Goal: Task Accomplishment & Management: Use online tool/utility

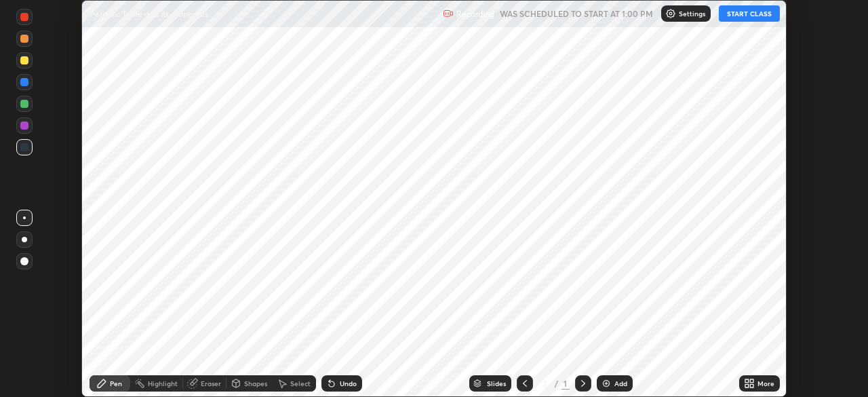
scroll to position [397, 868]
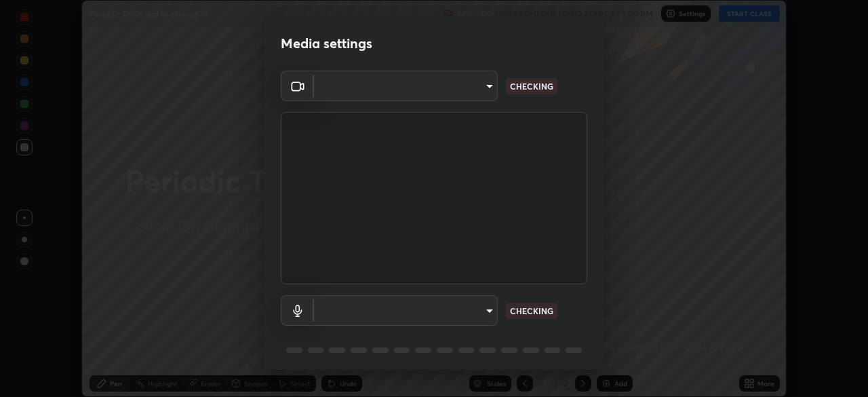
type input "f44939252cec670a7c81aafead478e6b9f15b20a1b8f1ae8dba2619045631b1c"
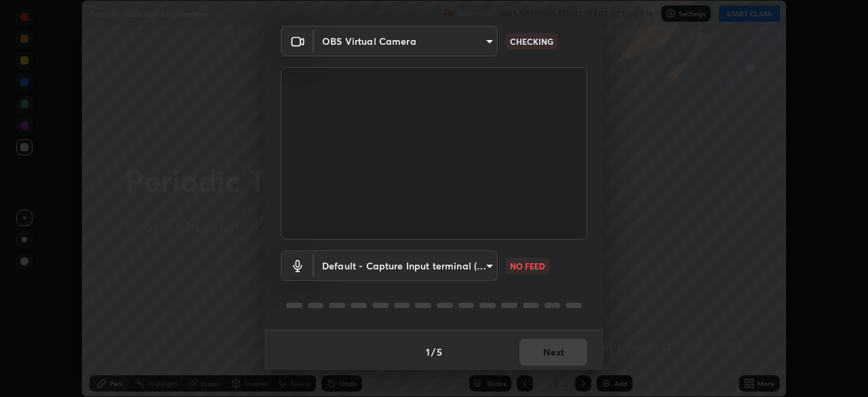
scroll to position [48, 0]
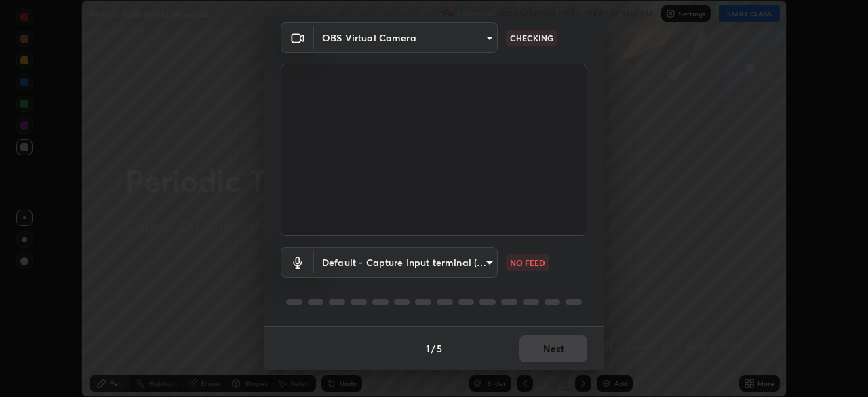
click at [480, 261] on body "Erase all Periodic Table and its properties Recording WAS SCHEDULED TO START AT…" at bounding box center [434, 198] width 868 height 397
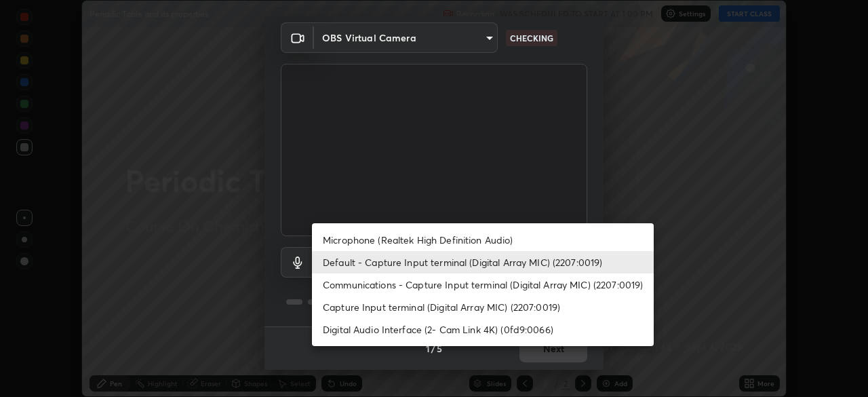
click at [478, 240] on li "Microphone (Realtek High Definition Audio)" at bounding box center [483, 240] width 342 height 22
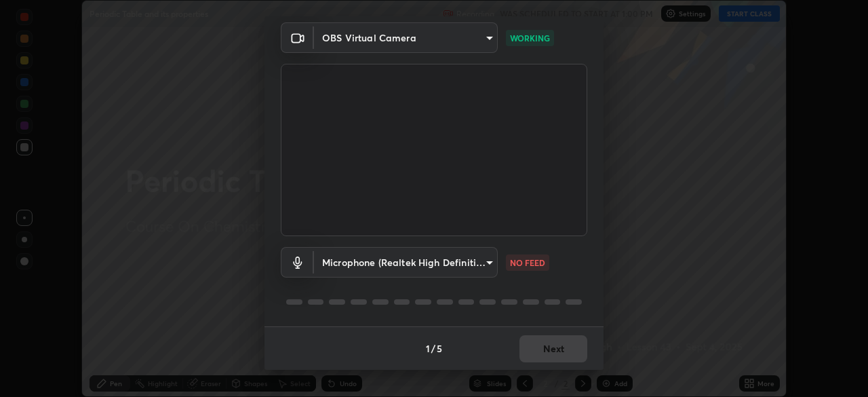
click at [482, 263] on body "Erase all Periodic Table and its properties Recording WAS SCHEDULED TO START AT…" at bounding box center [434, 198] width 868 height 397
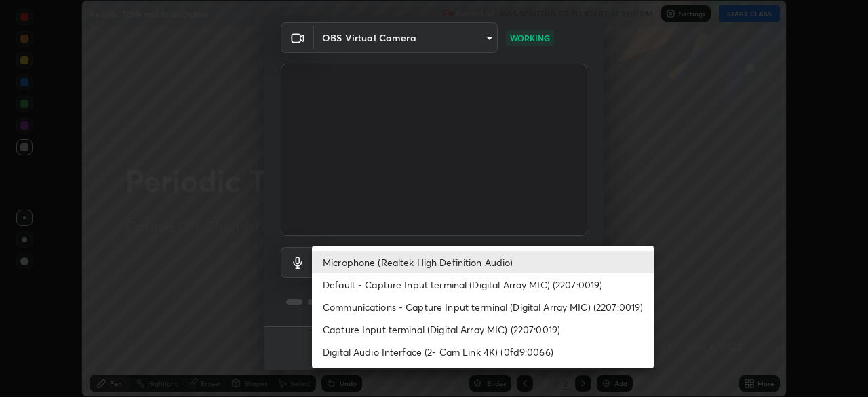
click at [484, 284] on li "Default - Capture Input terminal (Digital Array MIC) (2207:0019)" at bounding box center [483, 284] width 342 height 22
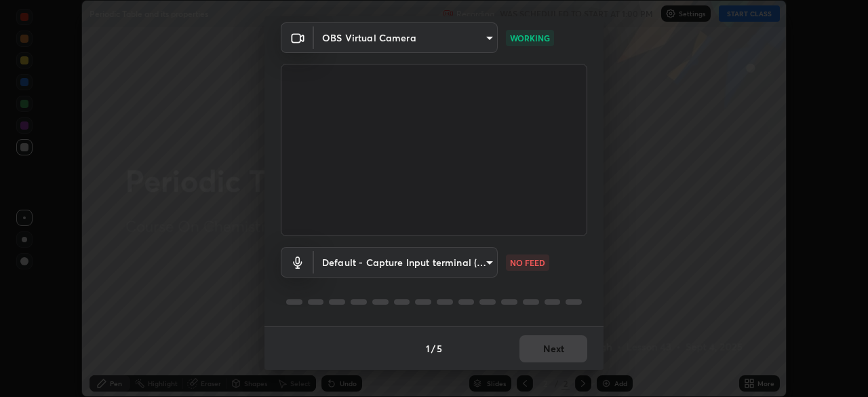
type input "default"
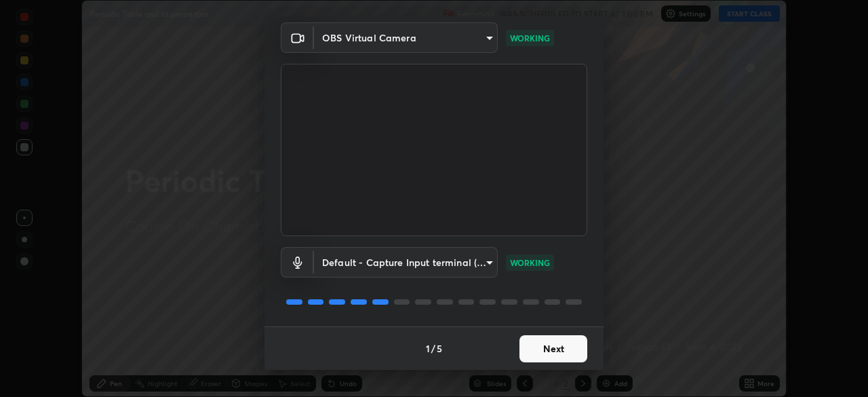
click at [559, 345] on button "Next" at bounding box center [554, 348] width 68 height 27
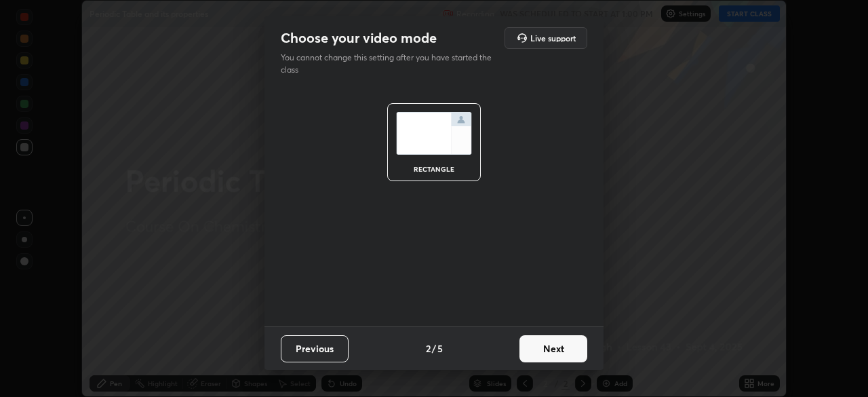
click at [564, 348] on button "Next" at bounding box center [554, 348] width 68 height 27
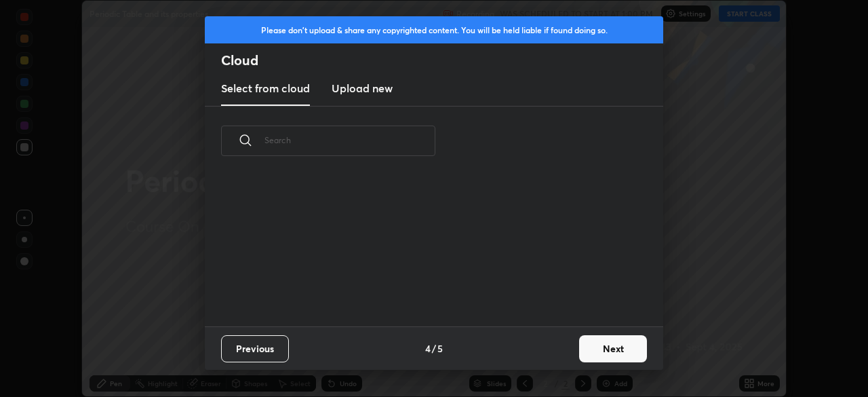
click at [585, 347] on button "Next" at bounding box center [613, 348] width 68 height 27
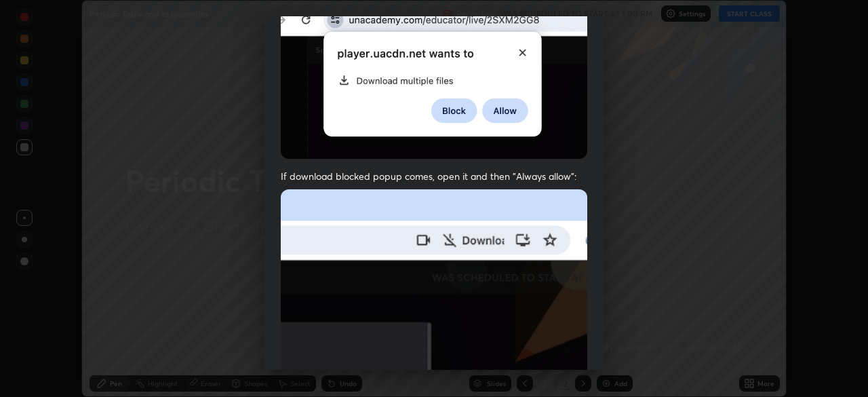
scroll to position [325, 0]
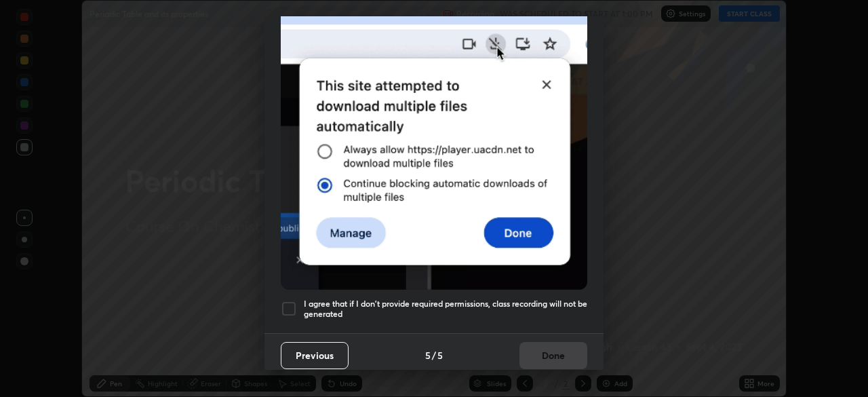
click at [547, 298] on h5 "I agree that if I don't provide required permissions, class recording will not …" at bounding box center [446, 308] width 284 height 21
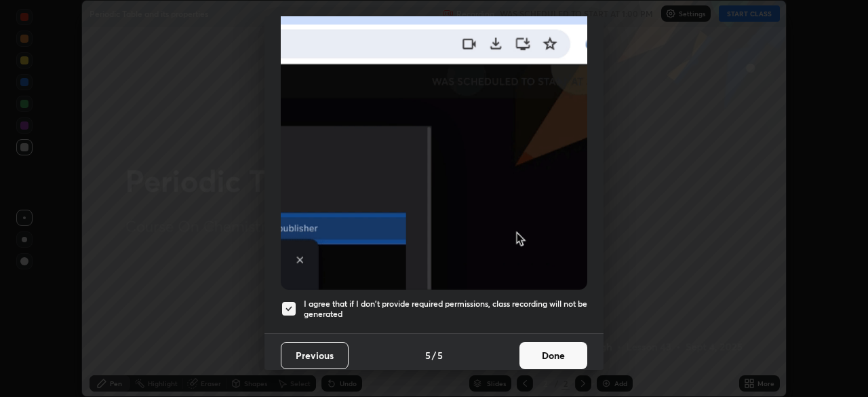
click at [552, 347] on button "Done" at bounding box center [554, 355] width 68 height 27
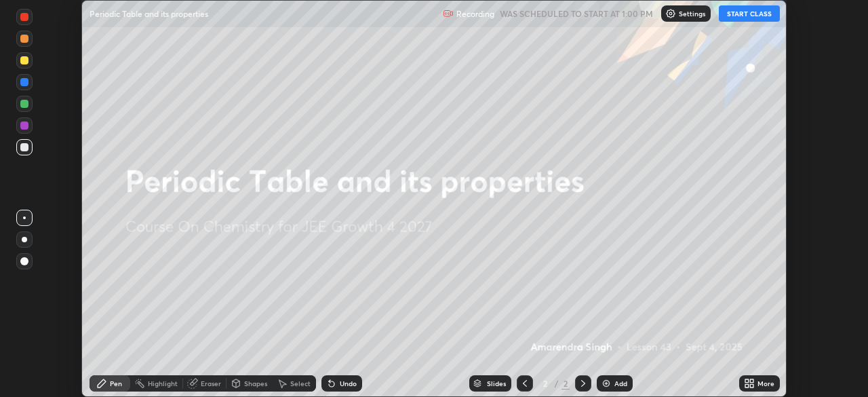
click at [763, 18] on button "START CLASS" at bounding box center [749, 13] width 61 height 16
click at [752, 381] on icon at bounding box center [751, 380] width 3 height 3
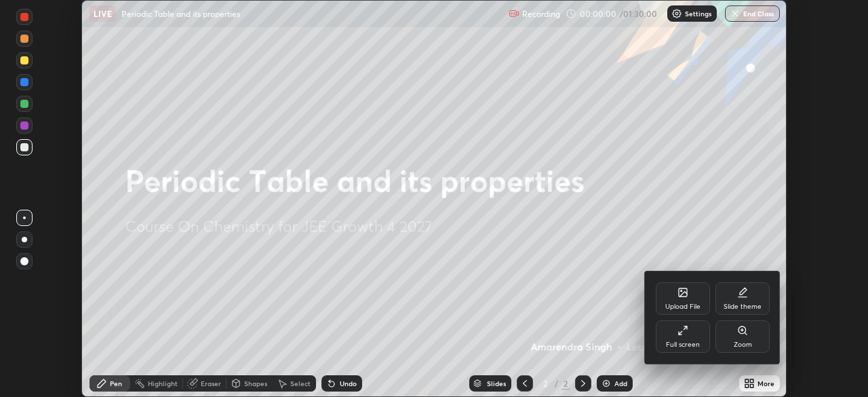
click at [693, 291] on div "Upload File" at bounding box center [683, 298] width 54 height 33
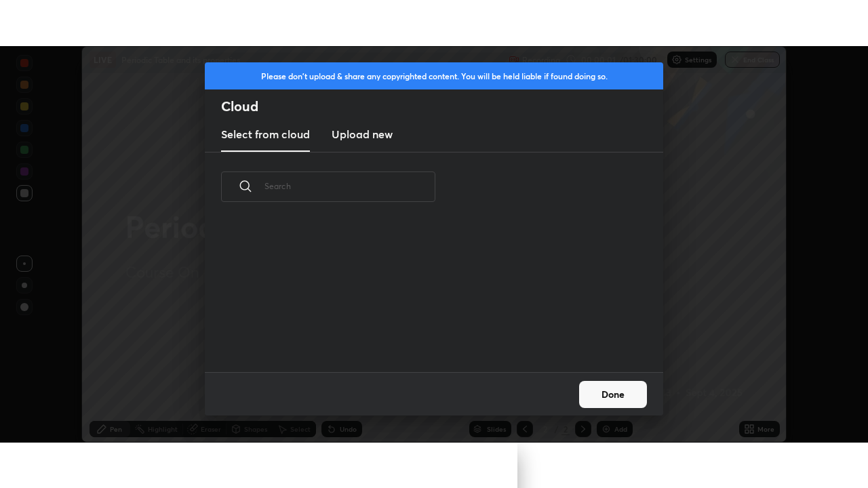
scroll to position [151, 436]
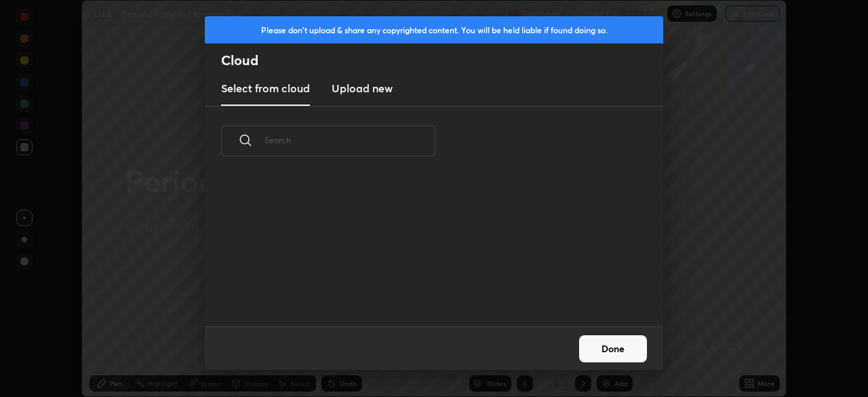
click at [383, 89] on h3 "Upload new" at bounding box center [362, 88] width 61 height 16
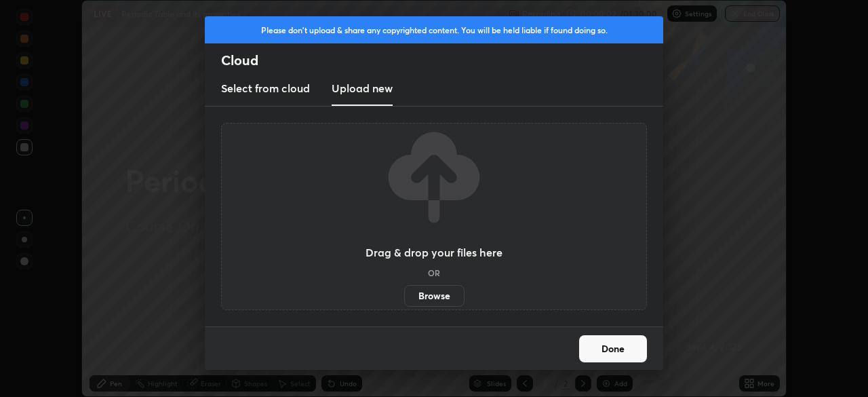
click at [428, 291] on label "Browse" at bounding box center [434, 296] width 60 height 22
click at [404, 291] on input "Browse" at bounding box center [404, 296] width 0 height 22
click at [440, 295] on label "Browse" at bounding box center [434, 296] width 60 height 22
click at [404, 295] on input "Browse" at bounding box center [404, 296] width 0 height 22
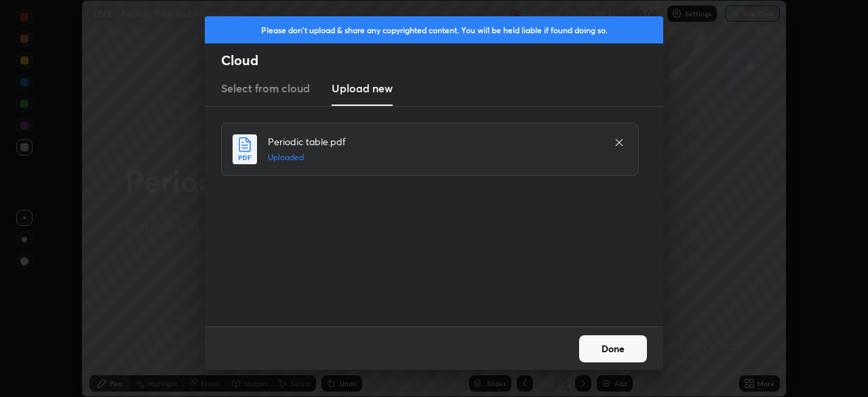
click at [634, 351] on button "Done" at bounding box center [613, 348] width 68 height 27
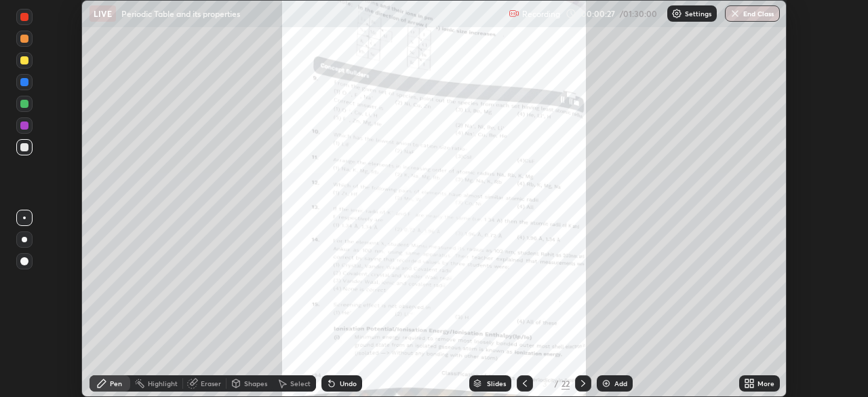
click at [761, 376] on div "More" at bounding box center [759, 383] width 41 height 16
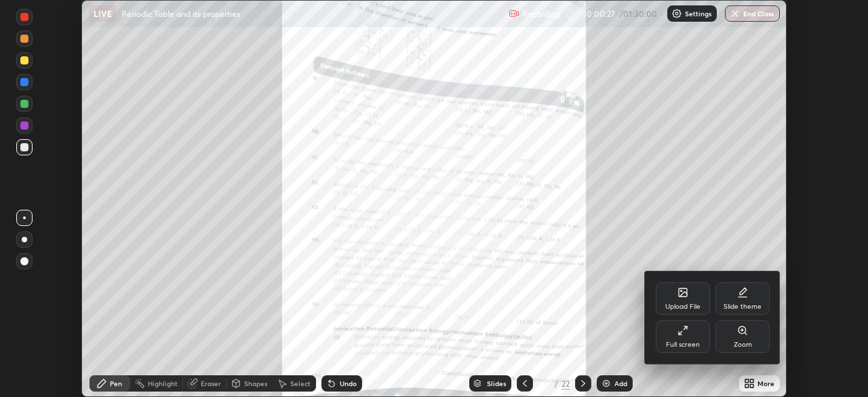
click at [689, 330] on div "Full screen" at bounding box center [683, 336] width 54 height 33
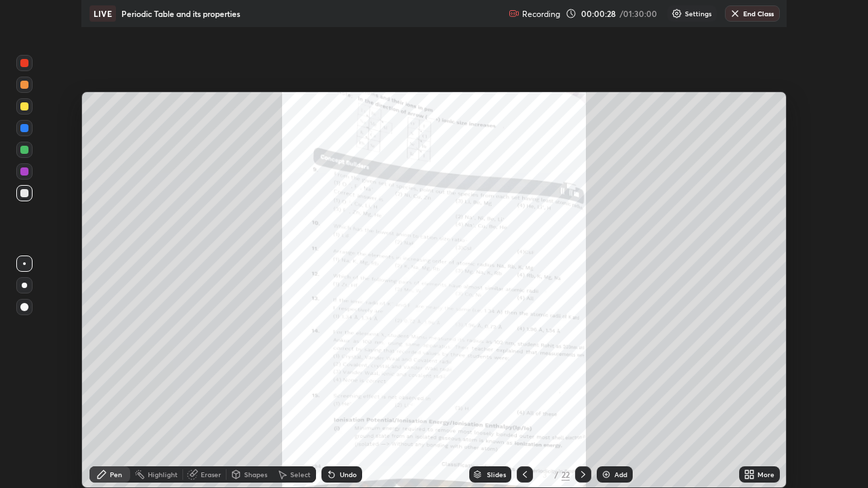
scroll to position [488, 868]
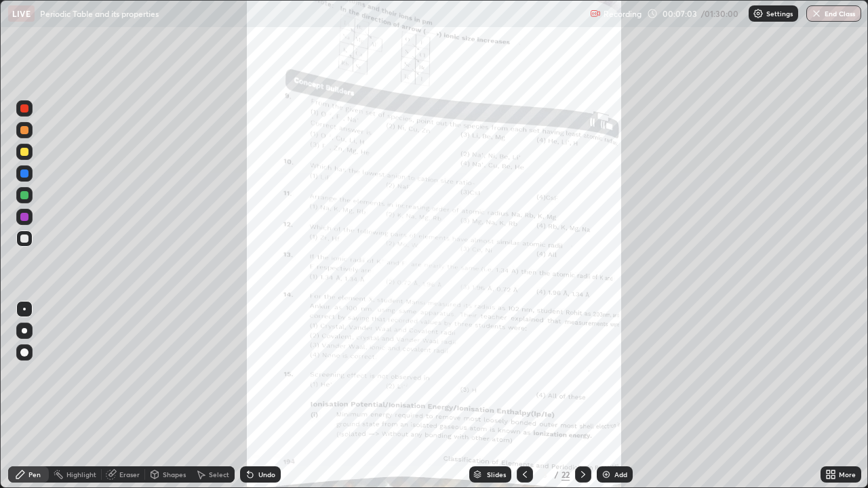
click at [834, 396] on icon at bounding box center [833, 472] width 3 height 3
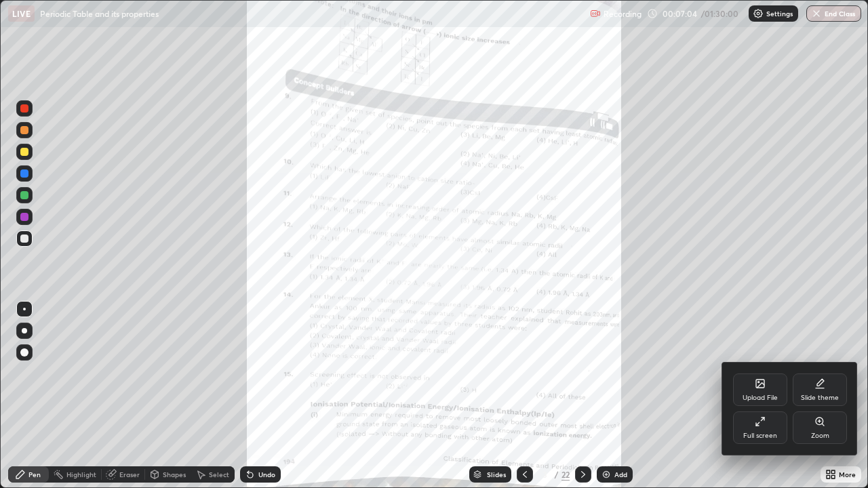
click at [822, 396] on div "Zoom" at bounding box center [820, 436] width 18 height 7
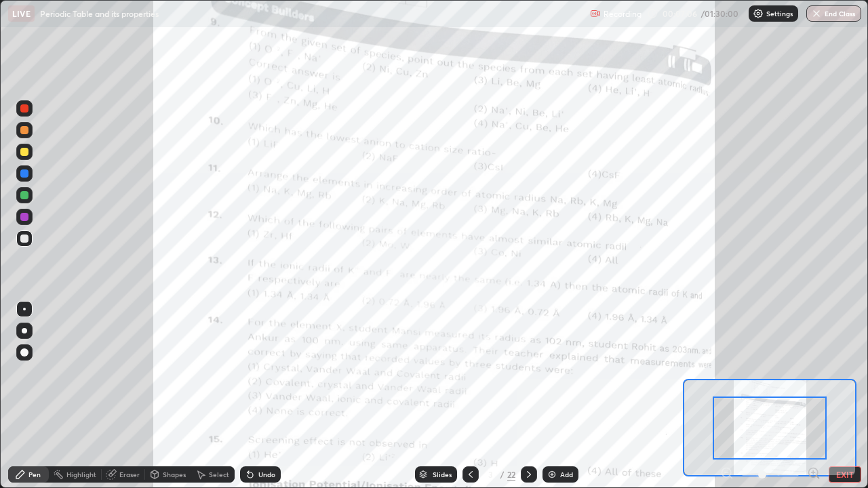
click at [813, 396] on icon at bounding box center [813, 473] width 3 height 0
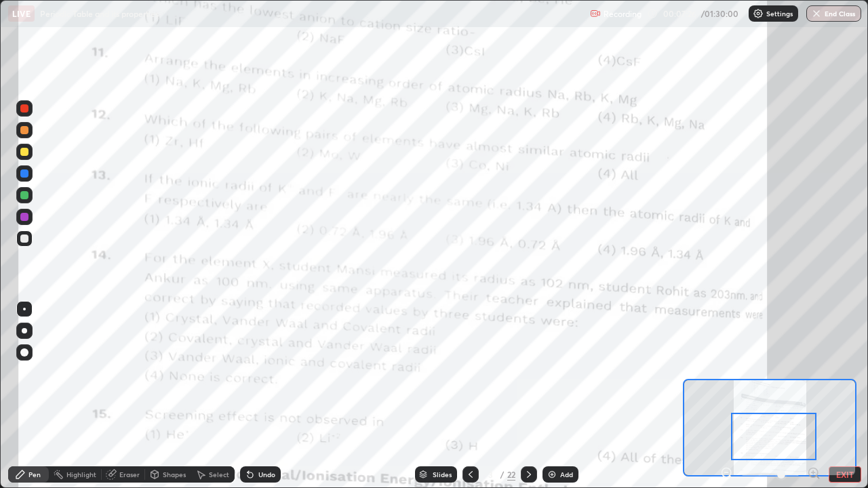
click at [29, 218] on div at bounding box center [24, 217] width 16 height 16
click at [270, 396] on div "Undo" at bounding box center [260, 475] width 41 height 16
click at [269, 396] on div "Undo" at bounding box center [266, 474] width 17 height 7
click at [125, 396] on div "Eraser" at bounding box center [129, 474] width 20 height 7
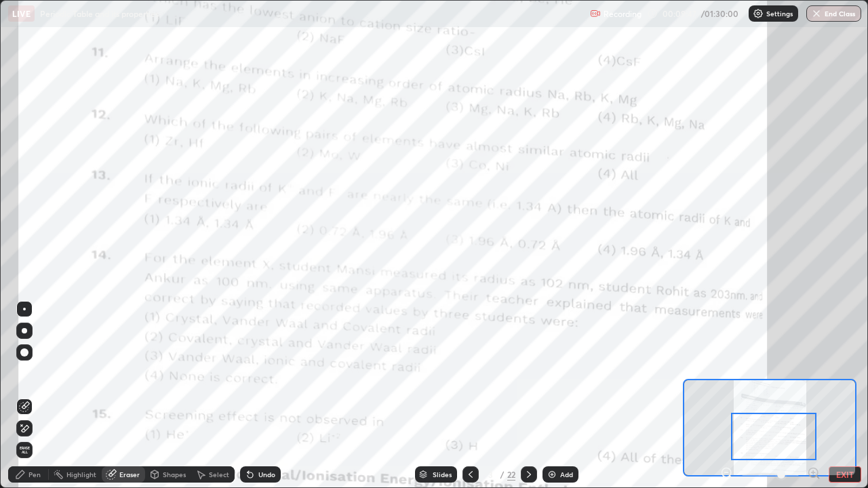
click at [128, 396] on div "Eraser" at bounding box center [129, 474] width 20 height 7
click at [24, 351] on div at bounding box center [24, 353] width 8 height 8
click at [23, 351] on div at bounding box center [24, 353] width 8 height 8
click at [21, 351] on div at bounding box center [24, 353] width 8 height 8
click at [20, 351] on div at bounding box center [24, 353] width 8 height 8
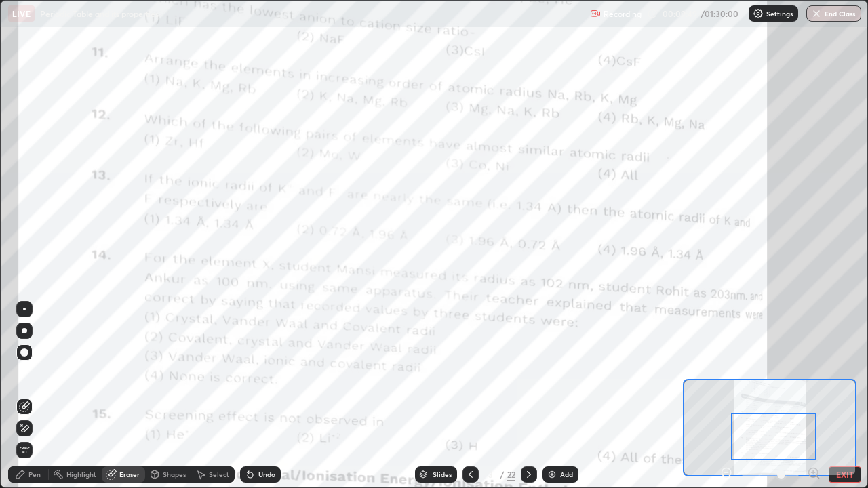
click at [21, 351] on div at bounding box center [24, 353] width 8 height 8
click at [20, 350] on div at bounding box center [24, 353] width 16 height 16
click at [120, 396] on div "Eraser" at bounding box center [129, 474] width 20 height 7
click at [120, 396] on div "Eraser" at bounding box center [123, 475] width 43 height 16
click at [25, 396] on span "Erase all" at bounding box center [24, 450] width 15 height 8
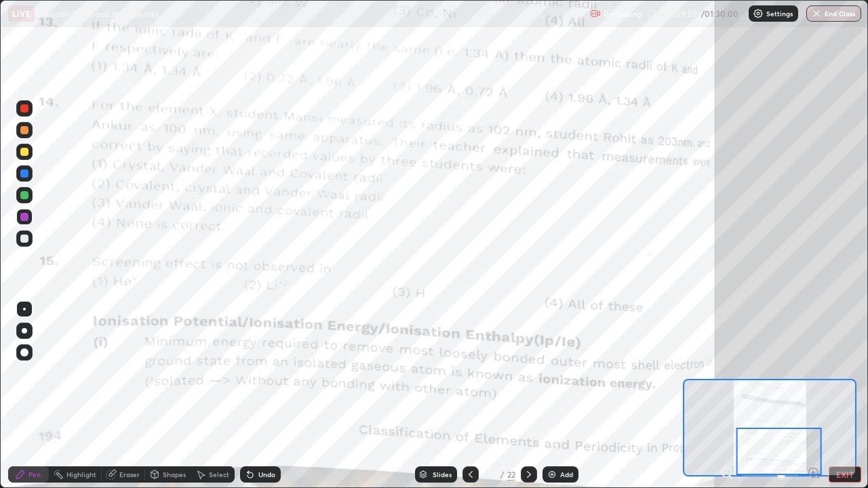
click at [529, 396] on icon at bounding box center [529, 474] width 4 height 7
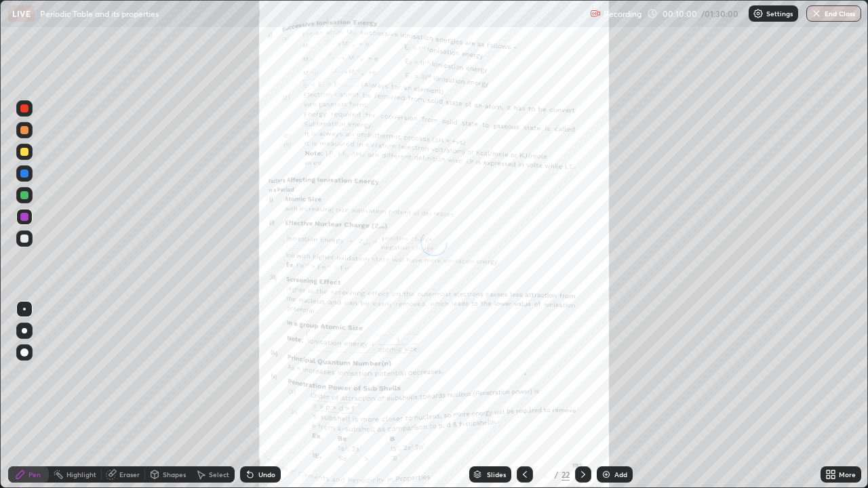
click at [523, 396] on icon at bounding box center [525, 474] width 4 height 7
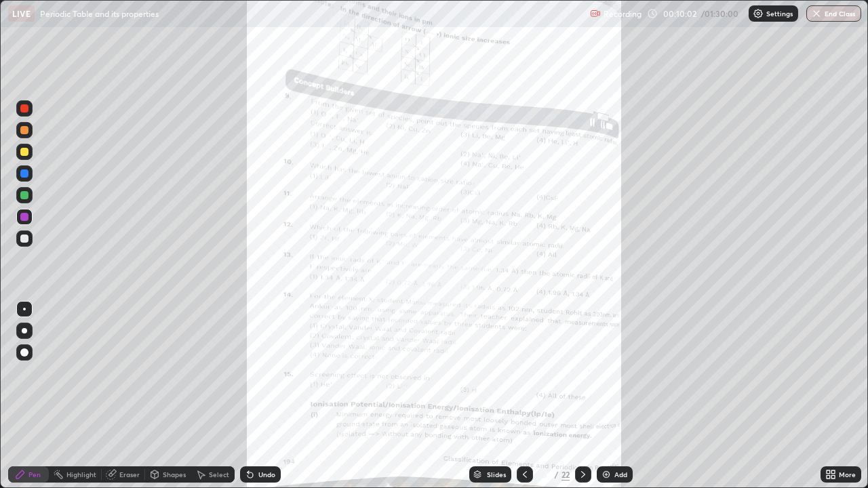
click at [613, 396] on div "Add" at bounding box center [615, 475] width 36 height 16
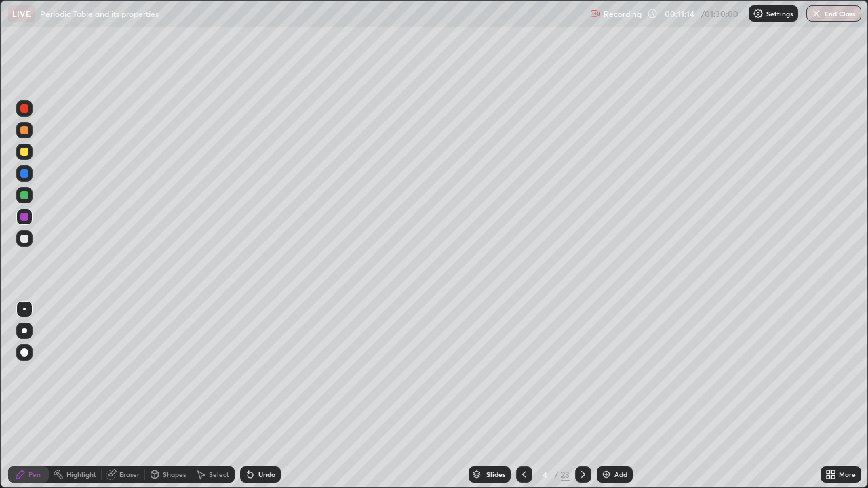
click at [28, 148] on div at bounding box center [24, 152] width 16 height 16
click at [26, 241] on div at bounding box center [24, 239] width 8 height 8
click at [19, 151] on div at bounding box center [24, 152] width 16 height 16
click at [517, 396] on div at bounding box center [524, 475] width 16 height 16
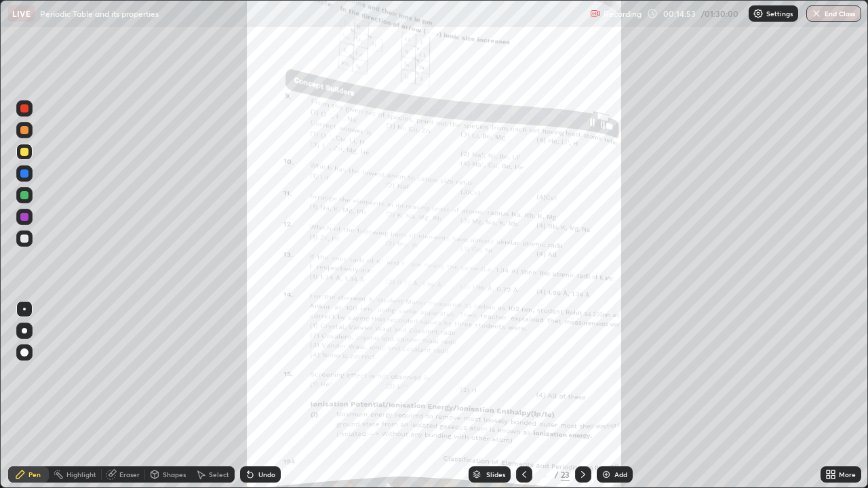
click at [581, 396] on icon at bounding box center [583, 474] width 11 height 11
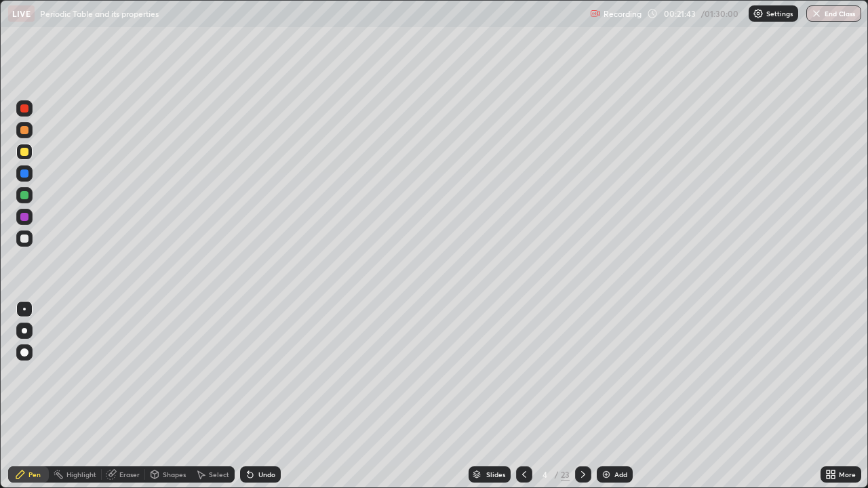
click at [583, 396] on icon at bounding box center [583, 474] width 11 height 11
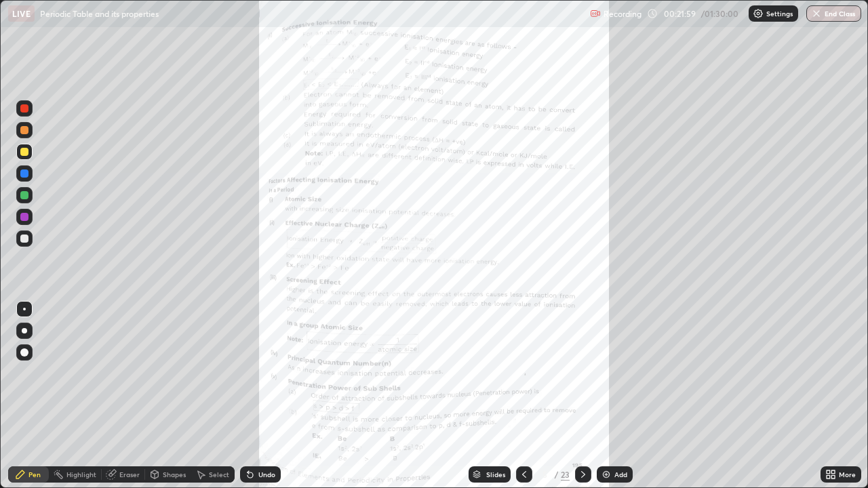
click at [28, 238] on div at bounding box center [24, 239] width 8 height 8
click at [22, 218] on div at bounding box center [24, 217] width 8 height 8
click at [271, 396] on div "Undo" at bounding box center [266, 474] width 17 height 7
click at [269, 396] on div "Undo" at bounding box center [266, 474] width 17 height 7
click at [267, 396] on div "Undo" at bounding box center [266, 474] width 17 height 7
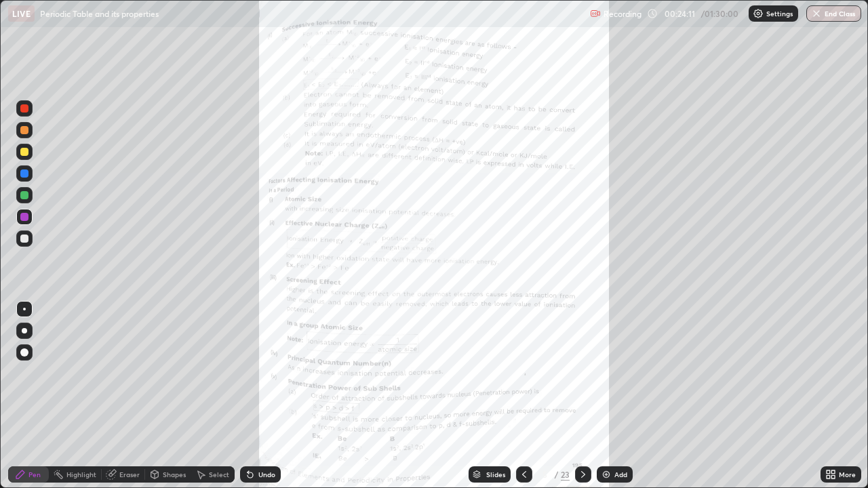
click at [267, 396] on div "Undo" at bounding box center [266, 474] width 17 height 7
click at [833, 396] on icon at bounding box center [833, 472] width 3 height 3
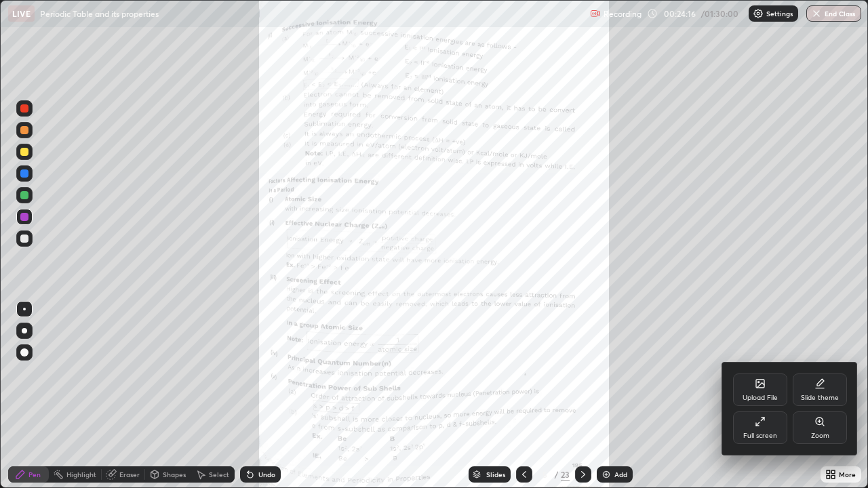
click at [816, 312] on div at bounding box center [434, 244] width 868 height 488
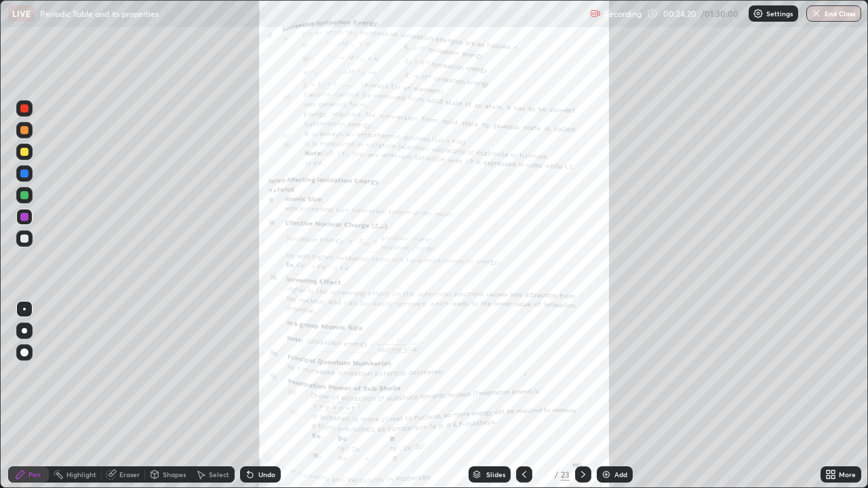
click at [261, 396] on div "Undo" at bounding box center [260, 475] width 41 height 16
click at [617, 396] on div "Add" at bounding box center [615, 475] width 36 height 16
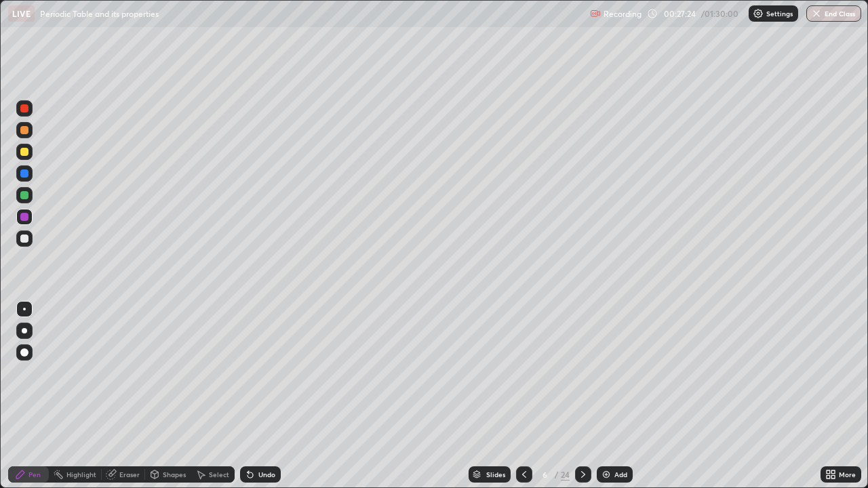
click at [267, 396] on div "Undo" at bounding box center [260, 475] width 41 height 16
click at [263, 396] on div "Undo" at bounding box center [266, 474] width 17 height 7
click at [262, 396] on div "Undo" at bounding box center [266, 474] width 17 height 7
click at [260, 396] on div "Undo" at bounding box center [266, 474] width 17 height 7
click at [258, 396] on div "Undo" at bounding box center [260, 475] width 41 height 16
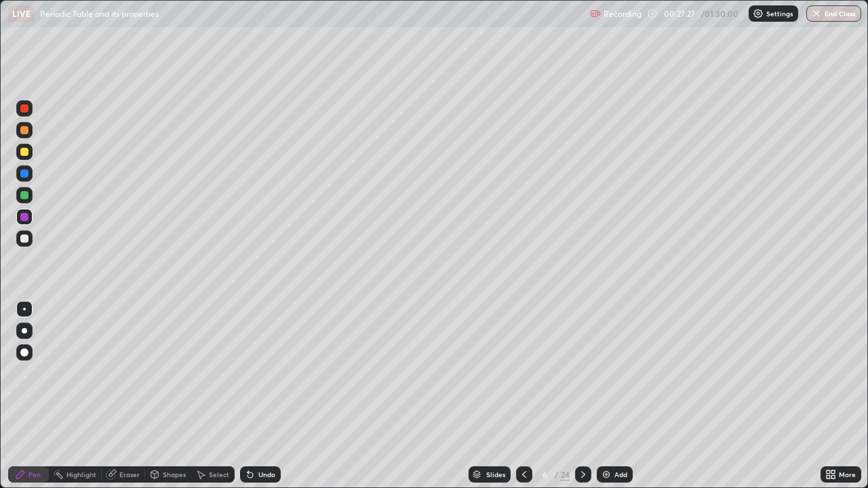
click at [258, 396] on div "Undo" at bounding box center [266, 474] width 17 height 7
click at [253, 396] on icon at bounding box center [250, 474] width 11 height 11
click at [24, 239] on div at bounding box center [24, 239] width 8 height 8
click at [30, 196] on div at bounding box center [24, 195] width 16 height 16
click at [17, 153] on div at bounding box center [24, 152] width 16 height 16
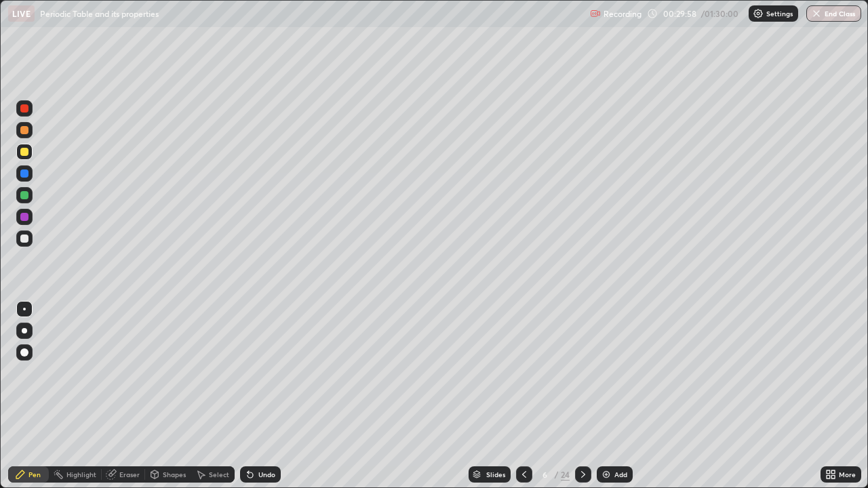
click at [26, 180] on div at bounding box center [24, 174] width 16 height 16
click at [26, 219] on div at bounding box center [24, 217] width 8 height 8
click at [26, 237] on div at bounding box center [24, 239] width 8 height 8
click at [28, 195] on div at bounding box center [24, 195] width 8 height 8
click at [22, 237] on div at bounding box center [24, 239] width 8 height 8
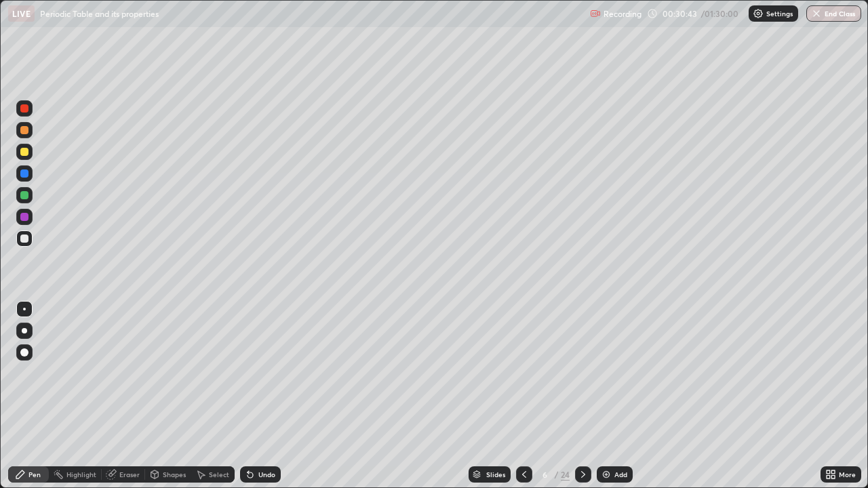
click at [486, 396] on div "Slides" at bounding box center [490, 475] width 42 height 16
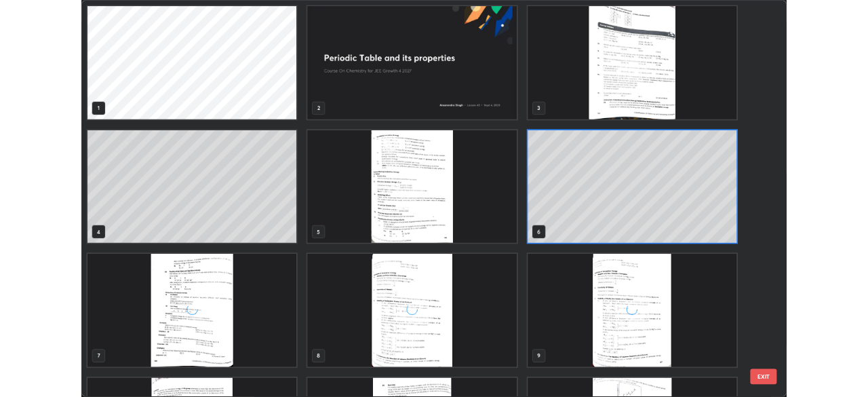
scroll to position [483, 860]
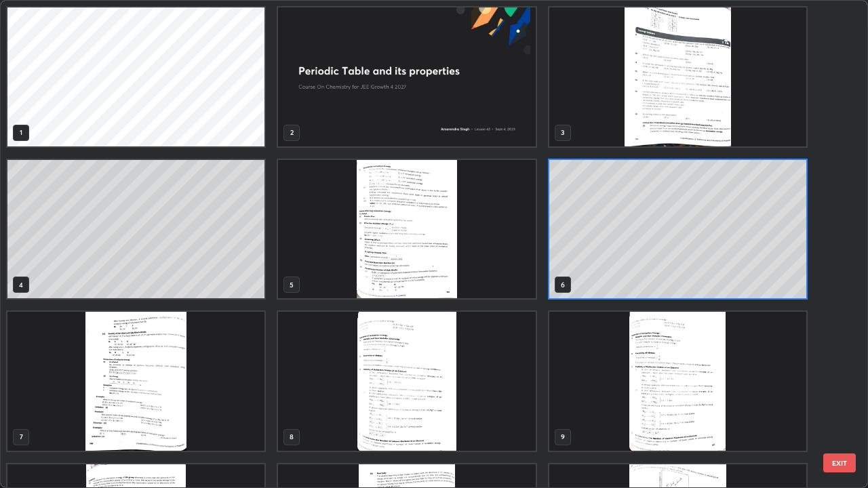
click at [406, 224] on img "grid" at bounding box center [406, 229] width 257 height 139
click at [414, 224] on img "grid" at bounding box center [406, 229] width 257 height 139
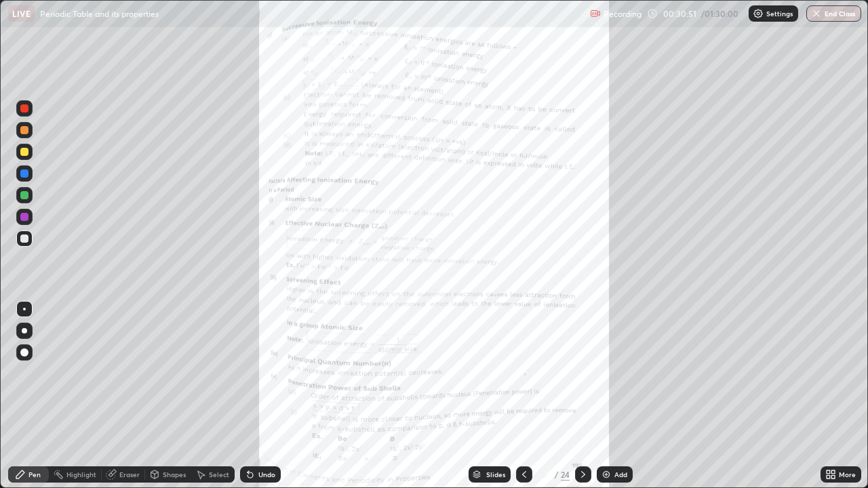
click at [582, 396] on icon at bounding box center [583, 474] width 11 height 11
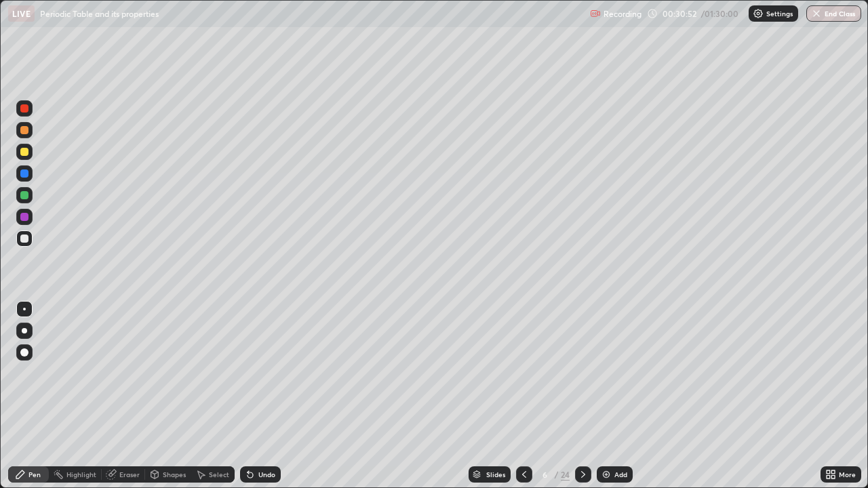
click at [584, 396] on icon at bounding box center [583, 474] width 4 height 7
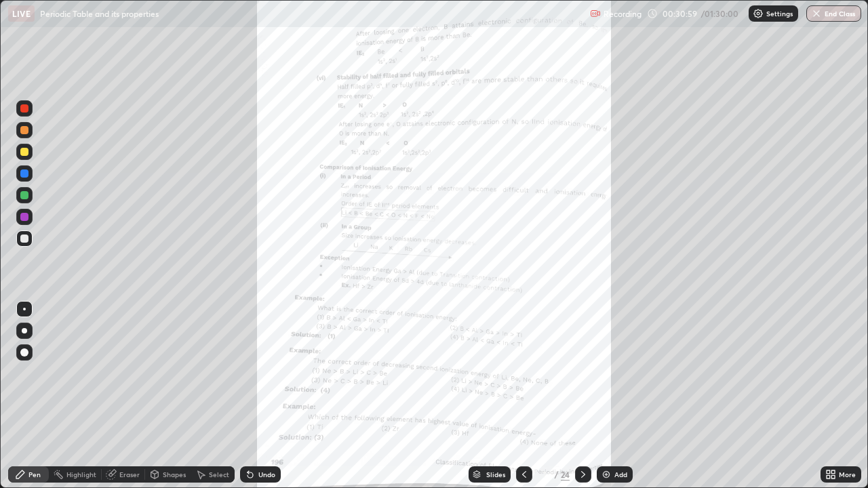
click at [25, 219] on div at bounding box center [24, 217] width 8 height 8
click at [582, 396] on icon at bounding box center [583, 474] width 4 height 7
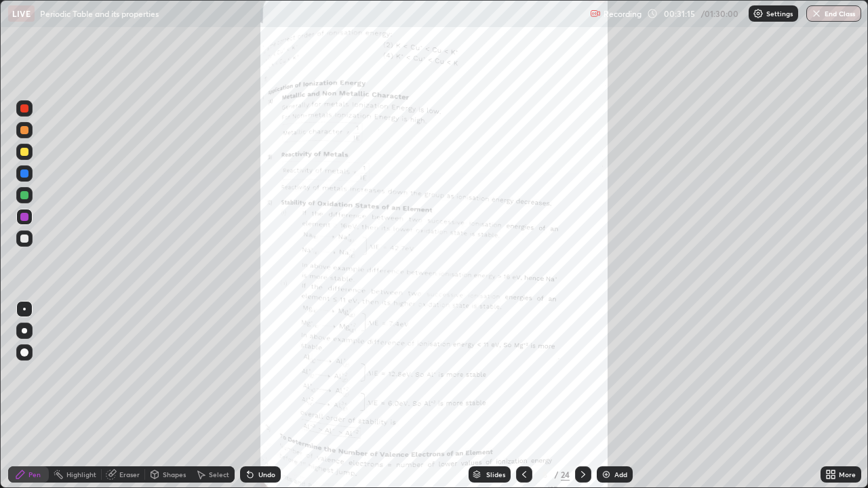
click at [529, 396] on div at bounding box center [524, 475] width 16 height 16
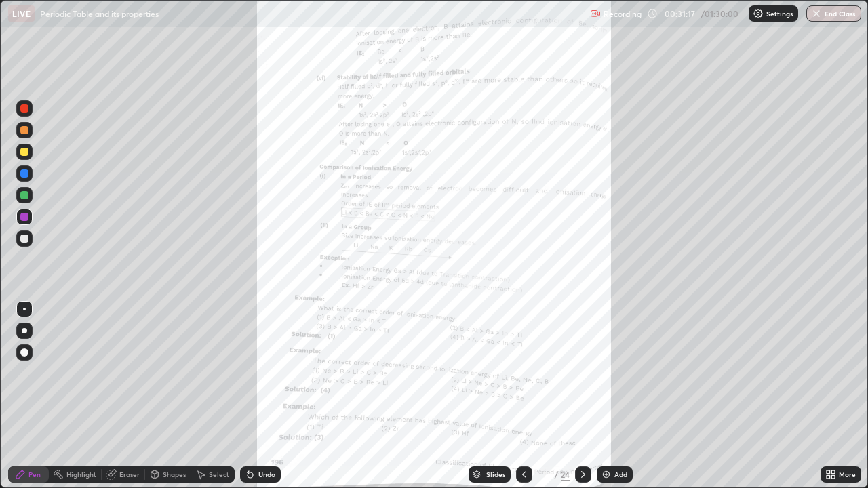
click at [523, 396] on icon at bounding box center [524, 474] width 11 height 11
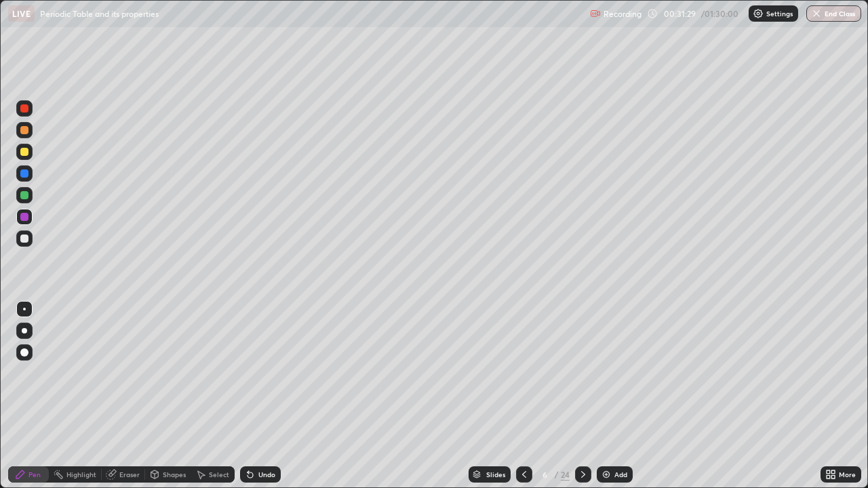
click at [609, 396] on img at bounding box center [606, 474] width 11 height 11
click at [19, 152] on div at bounding box center [24, 152] width 16 height 16
click at [30, 151] on div at bounding box center [24, 152] width 16 height 16
click at [22, 244] on div at bounding box center [24, 239] width 16 height 16
click at [21, 237] on div at bounding box center [24, 239] width 8 height 8
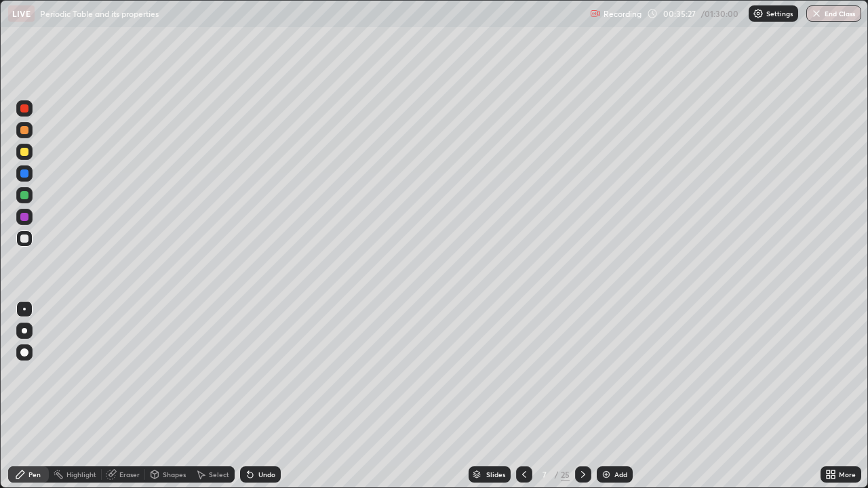
click at [24, 236] on div at bounding box center [24, 239] width 8 height 8
click at [258, 396] on div "Undo" at bounding box center [266, 474] width 17 height 7
click at [23, 152] on div at bounding box center [24, 152] width 8 height 8
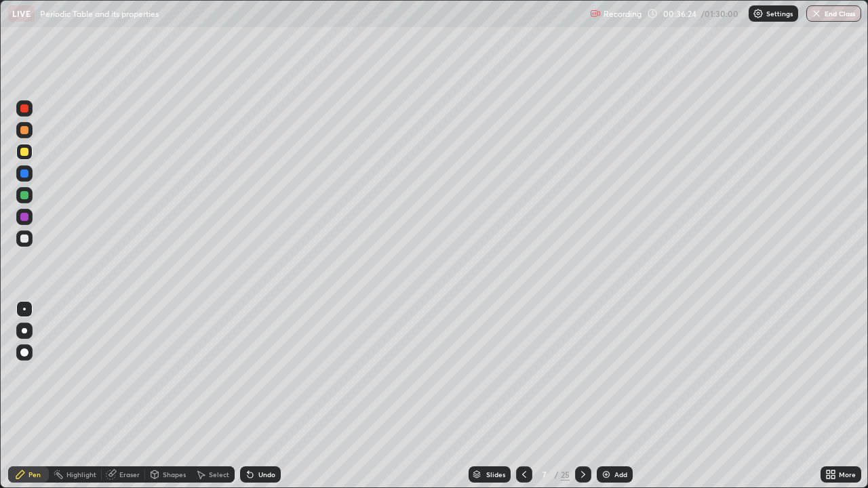
click at [613, 396] on div "Add" at bounding box center [615, 475] width 36 height 16
click at [516, 396] on div at bounding box center [524, 475] width 16 height 16
click at [605, 396] on img at bounding box center [606, 474] width 11 height 11
click at [27, 197] on div at bounding box center [24, 195] width 8 height 8
click at [0, 0] on div "LIVE Periodic Table and its properties Recording 00:42:17 / 01:30:00 Settings E…" at bounding box center [434, 13] width 868 height 27
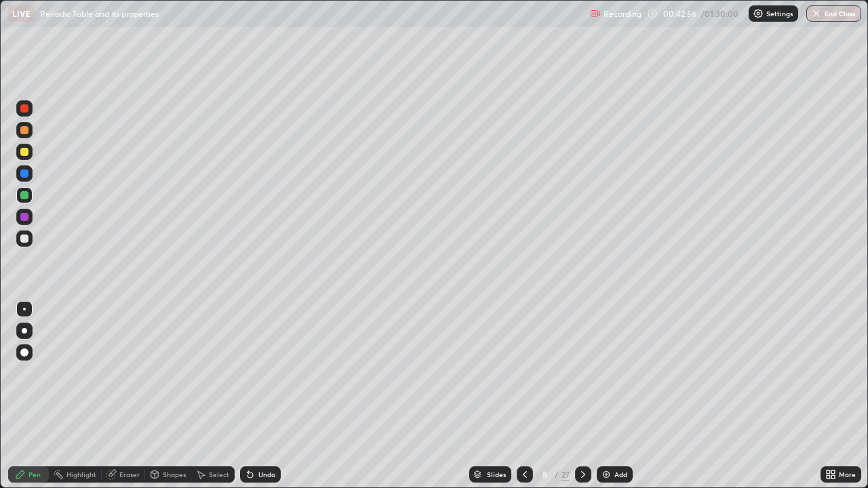
click at [24, 238] on div at bounding box center [24, 239] width 8 height 8
click at [25, 238] on div at bounding box center [24, 239] width 8 height 8
click at [608, 396] on img at bounding box center [606, 474] width 11 height 11
click at [255, 396] on div "Undo" at bounding box center [260, 475] width 41 height 16
click at [258, 396] on div "Undo" at bounding box center [266, 474] width 17 height 7
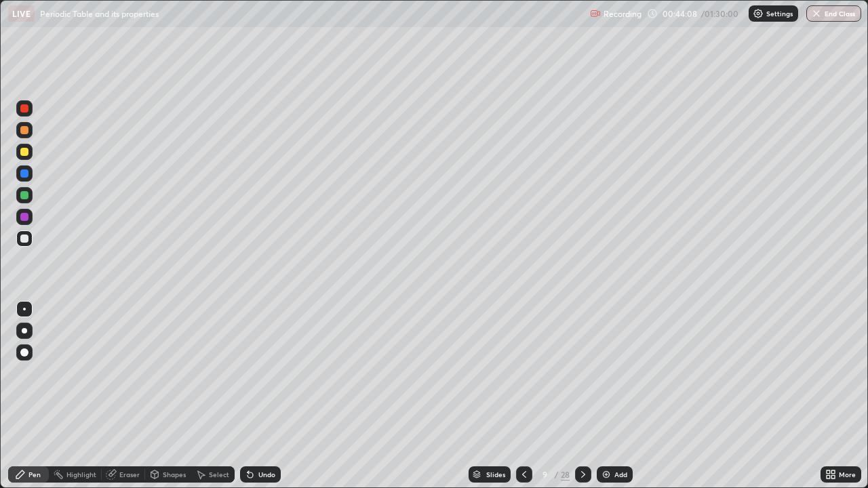
click at [258, 396] on div "Undo" at bounding box center [266, 474] width 17 height 7
click at [22, 220] on div at bounding box center [24, 217] width 8 height 8
click at [24, 195] on div at bounding box center [24, 195] width 8 height 8
click at [23, 152] on div at bounding box center [24, 152] width 8 height 8
click at [584, 396] on icon at bounding box center [583, 474] width 11 height 11
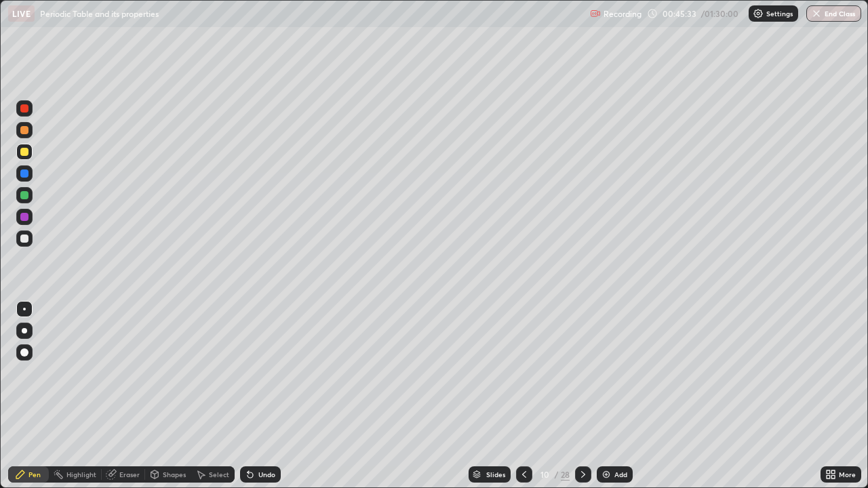
click at [583, 396] on icon at bounding box center [583, 474] width 11 height 11
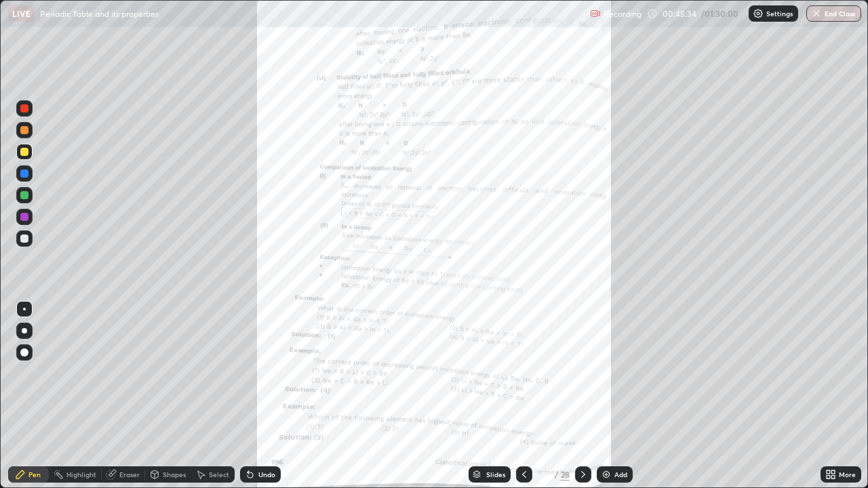
click at [583, 396] on icon at bounding box center [583, 474] width 11 height 11
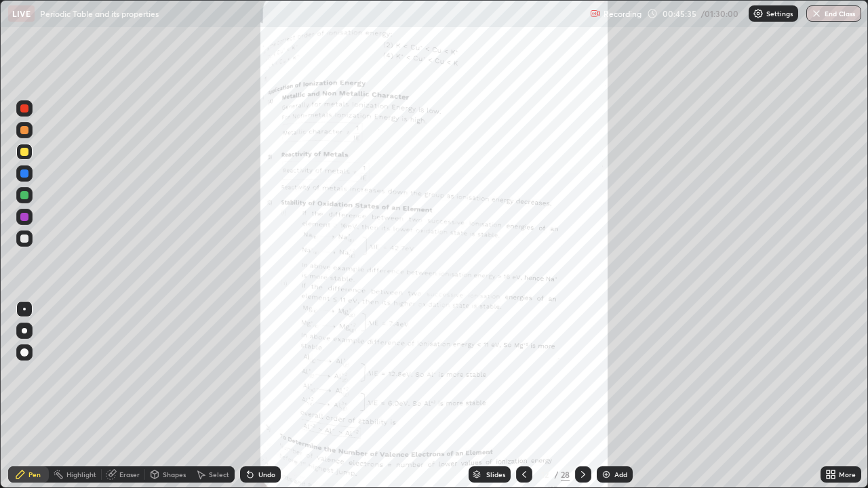
click at [528, 396] on div at bounding box center [524, 475] width 16 height 16
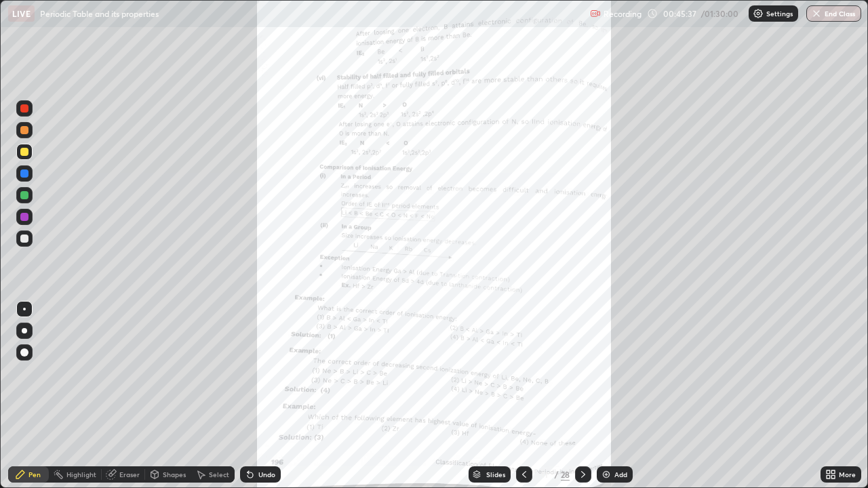
click at [530, 396] on div at bounding box center [524, 475] width 16 height 16
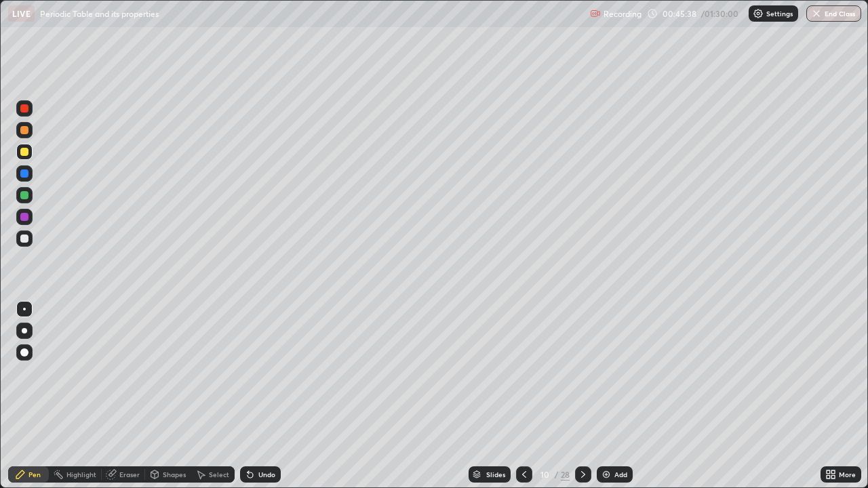
click at [582, 396] on icon at bounding box center [583, 474] width 11 height 11
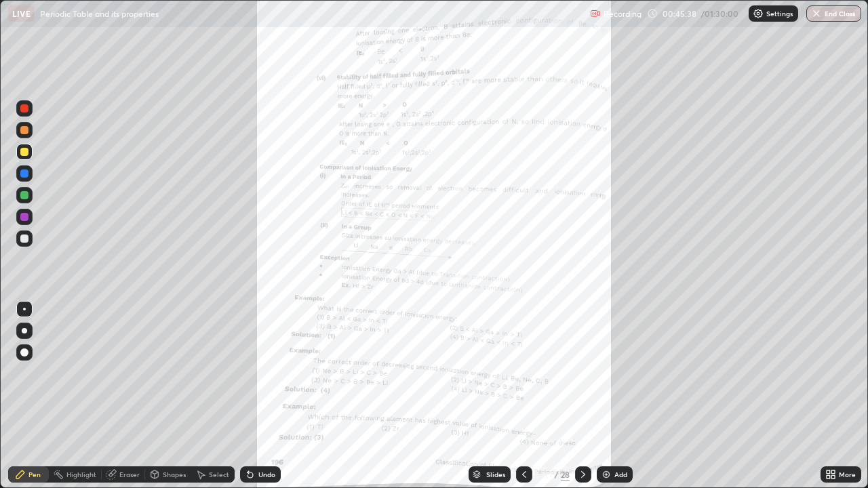
click at [587, 396] on icon at bounding box center [583, 474] width 11 height 11
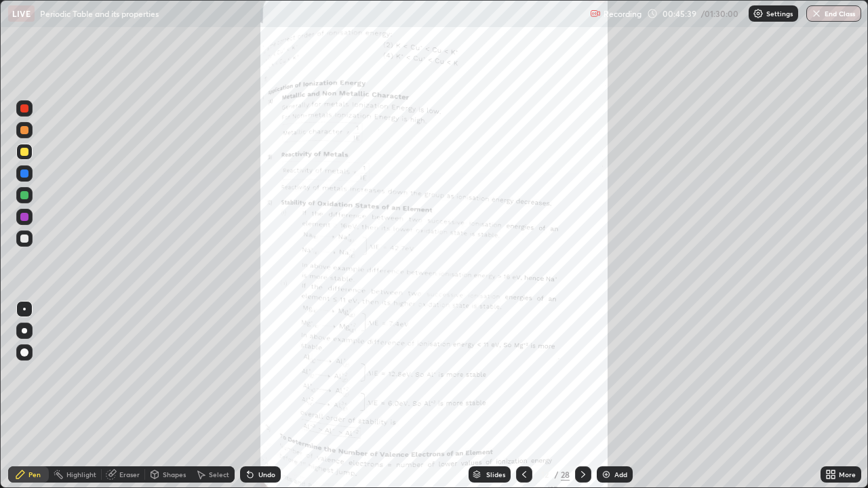
click at [582, 396] on icon at bounding box center [583, 474] width 11 height 11
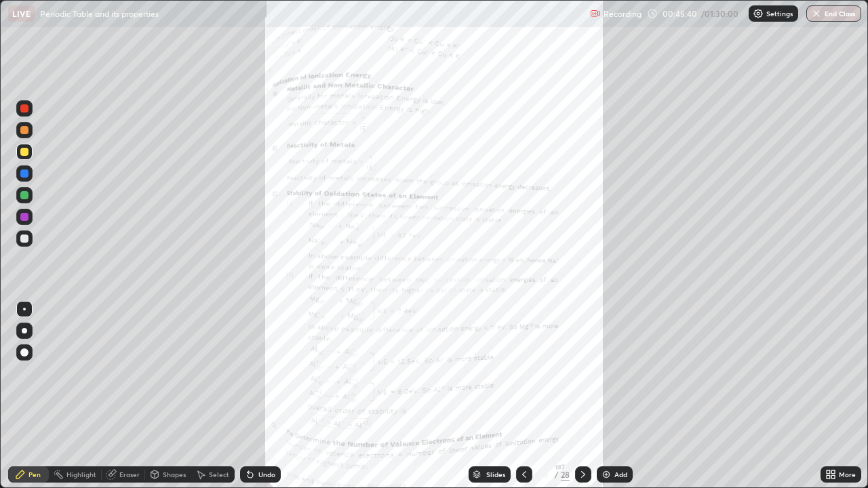
click at [582, 396] on icon at bounding box center [583, 474] width 11 height 11
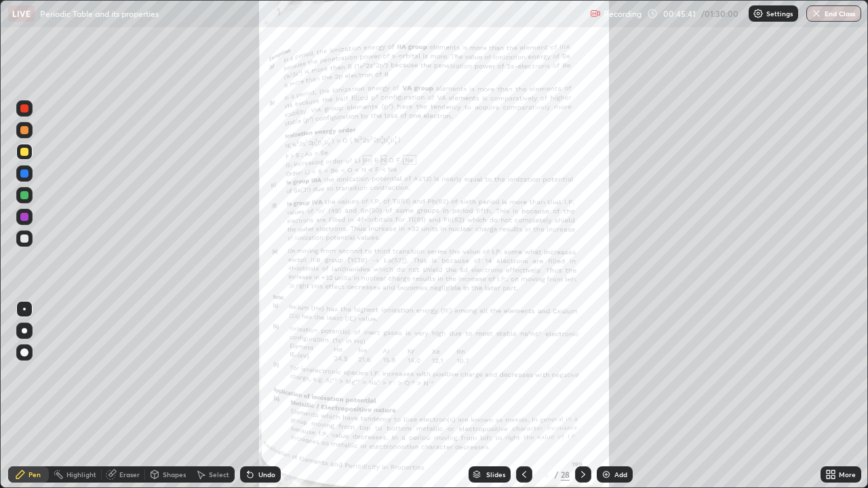
click at [525, 396] on icon at bounding box center [524, 474] width 11 height 11
click at [524, 396] on icon at bounding box center [524, 474] width 4 height 7
click at [522, 396] on icon at bounding box center [524, 474] width 11 height 11
click at [583, 396] on icon at bounding box center [583, 474] width 11 height 11
click at [585, 396] on div at bounding box center [583, 475] width 16 height 16
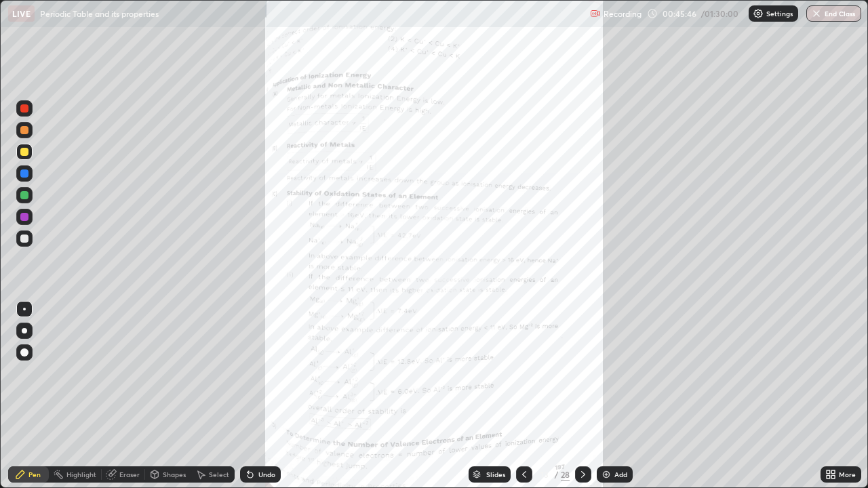
click at [582, 396] on icon at bounding box center [583, 474] width 11 height 11
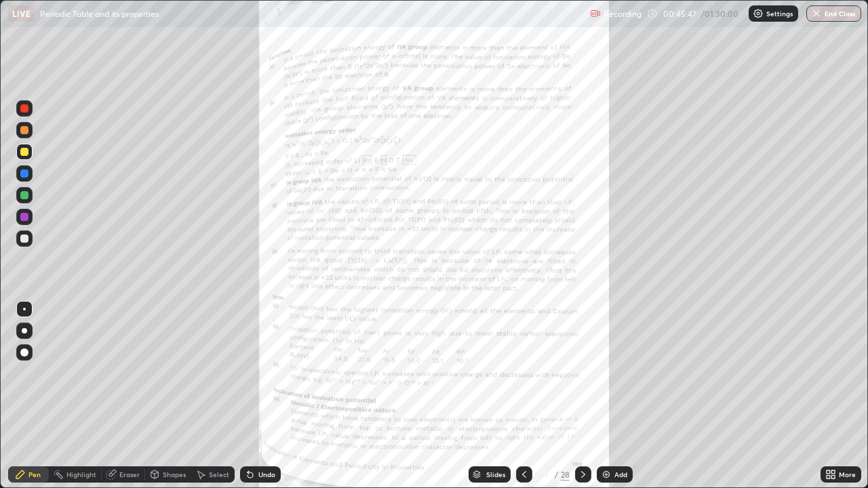
click at [528, 396] on div at bounding box center [524, 475] width 16 height 16
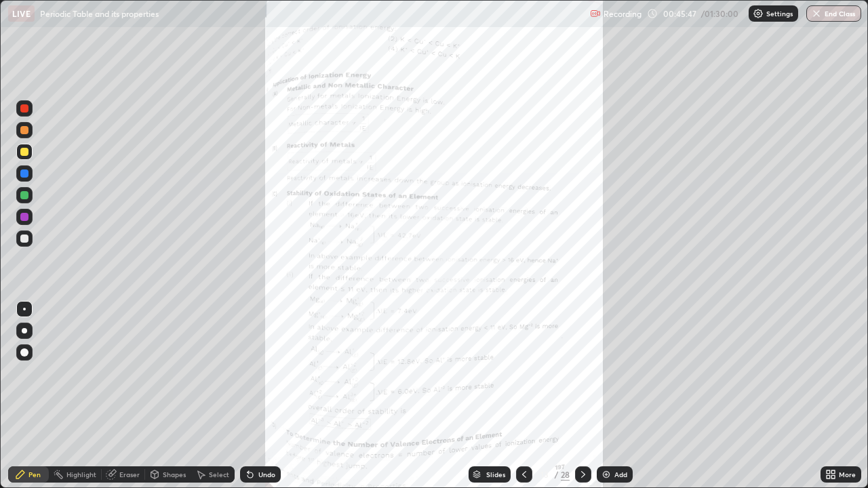
click at [523, 396] on icon at bounding box center [524, 474] width 11 height 11
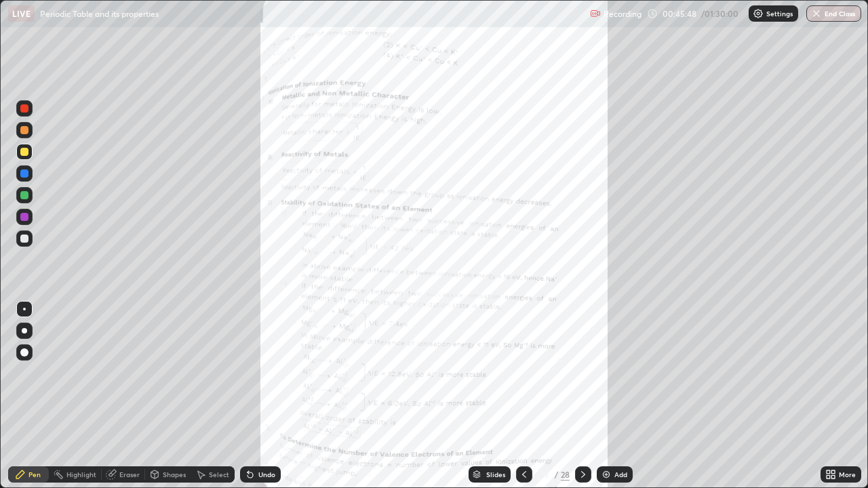
click at [526, 396] on icon at bounding box center [524, 474] width 11 height 11
click at [523, 396] on icon at bounding box center [524, 474] width 11 height 11
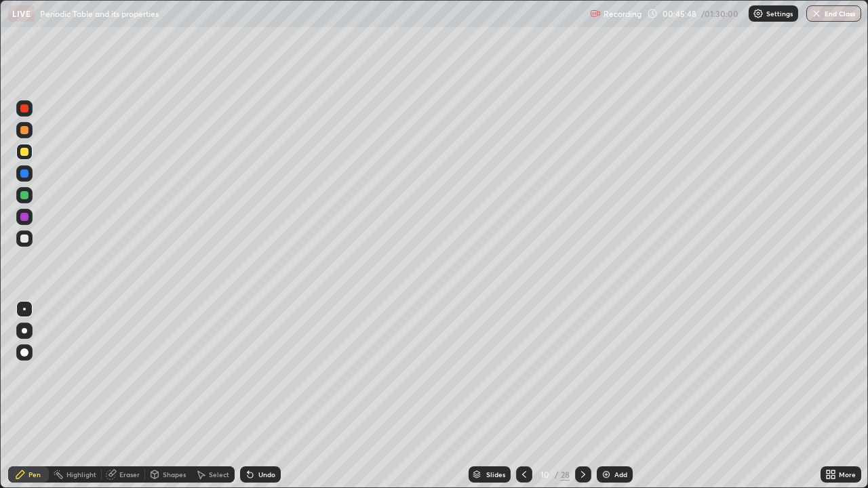
click at [526, 396] on icon at bounding box center [524, 474] width 11 height 11
click at [263, 396] on div "Undo" at bounding box center [266, 474] width 17 height 7
click at [523, 396] on icon at bounding box center [524, 474] width 11 height 11
click at [524, 396] on icon at bounding box center [524, 474] width 11 height 11
click at [523, 396] on icon at bounding box center [524, 474] width 11 height 11
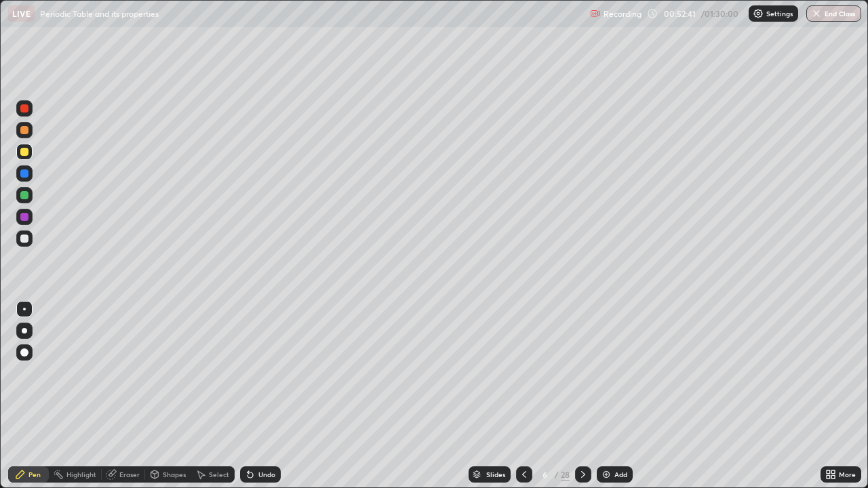
click at [582, 396] on icon at bounding box center [583, 474] width 11 height 11
click at [583, 396] on icon at bounding box center [583, 474] width 11 height 11
click at [582, 396] on icon at bounding box center [583, 474] width 11 height 11
click at [0, 20] on div "LIVE Periodic Table and its properties Recording 00:53:44 / 01:30:00 Settings E…" at bounding box center [434, 13] width 868 height 27
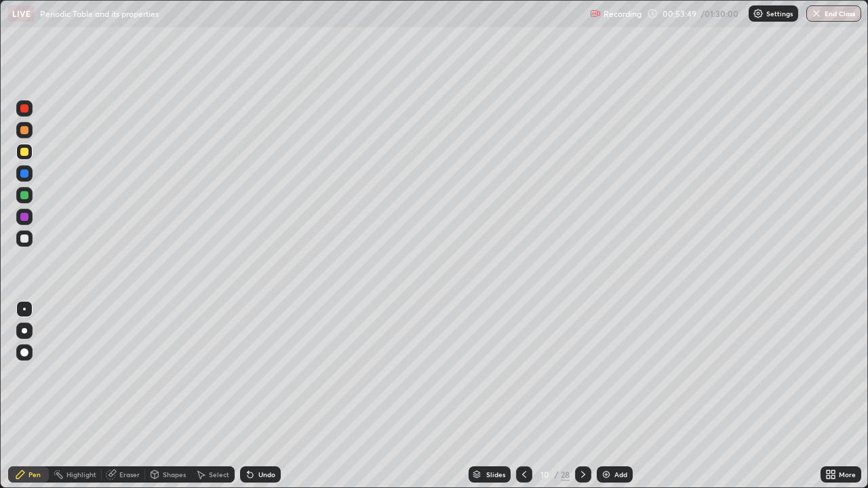
click at [248, 396] on icon at bounding box center [250, 475] width 5 height 5
click at [26, 219] on div at bounding box center [24, 217] width 8 height 8
click at [24, 239] on div at bounding box center [24, 239] width 8 height 8
click at [256, 396] on div "Undo" at bounding box center [260, 475] width 41 height 16
click at [258, 396] on div "Undo" at bounding box center [266, 474] width 17 height 7
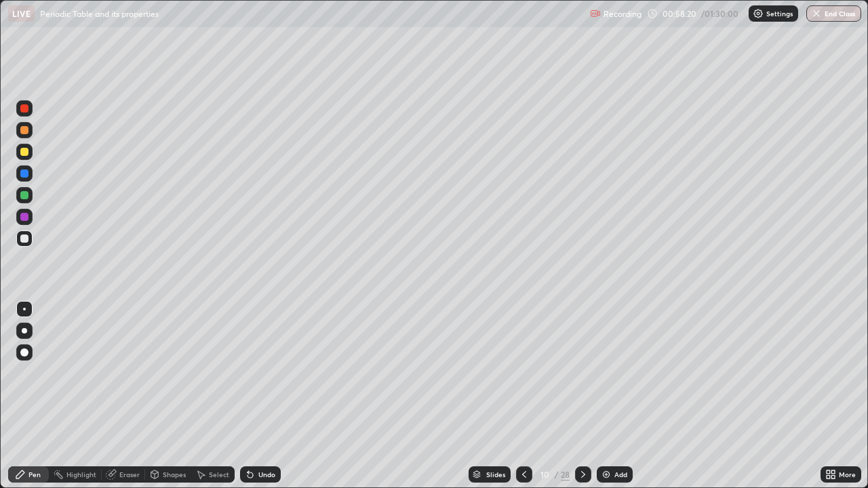
click at [252, 396] on icon at bounding box center [250, 474] width 11 height 11
click at [254, 396] on div "Undo" at bounding box center [260, 475] width 41 height 16
click at [258, 396] on div "Undo" at bounding box center [266, 474] width 17 height 7
click at [606, 396] on img at bounding box center [606, 474] width 11 height 11
click at [265, 396] on div "Undo" at bounding box center [266, 474] width 17 height 7
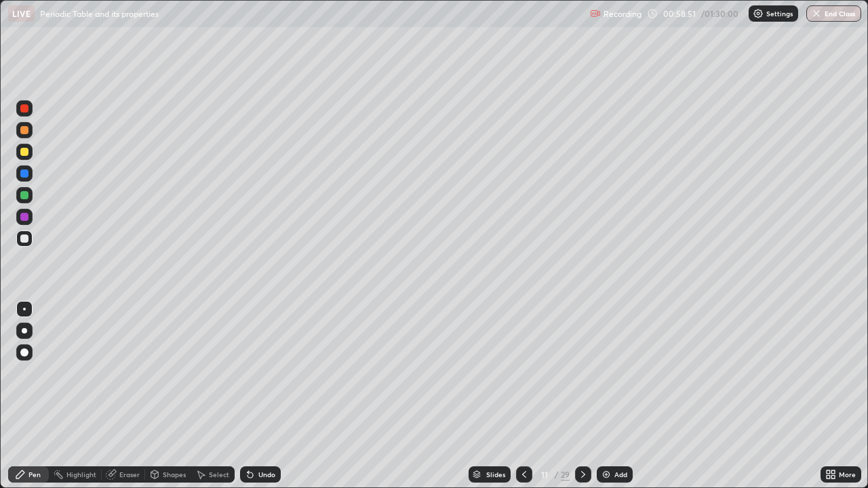
click at [252, 396] on div "Undo" at bounding box center [260, 475] width 41 height 16
click at [22, 224] on div at bounding box center [24, 217] width 16 height 16
click at [21, 180] on div at bounding box center [24, 174] width 16 height 16
click at [28, 199] on div at bounding box center [24, 195] width 16 height 16
click at [583, 396] on icon at bounding box center [583, 474] width 11 height 11
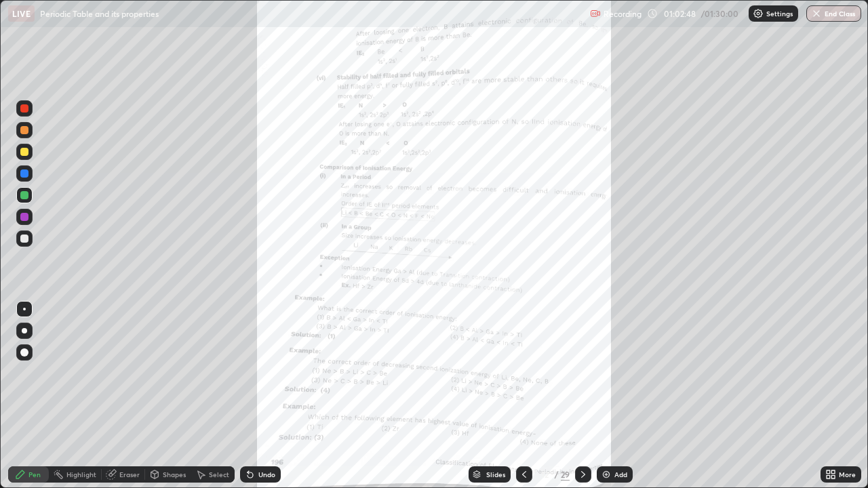
click at [523, 396] on icon at bounding box center [524, 474] width 11 height 11
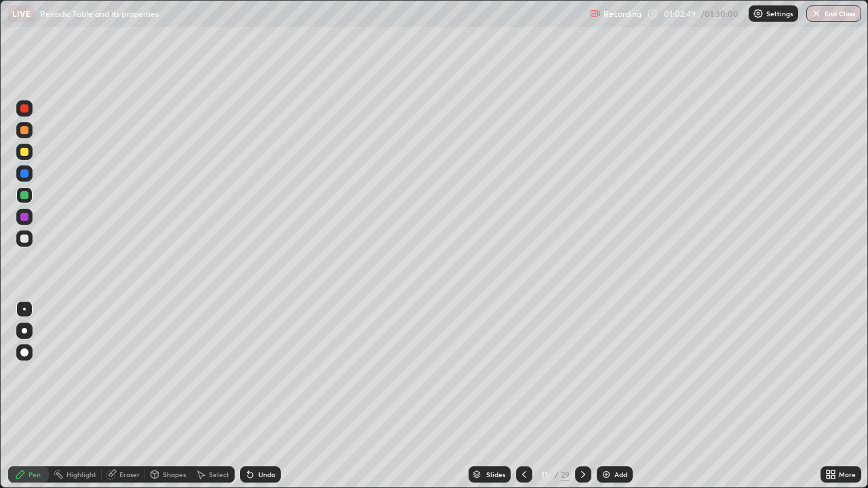
click at [613, 396] on div "Add" at bounding box center [615, 475] width 36 height 16
click at [18, 149] on div at bounding box center [24, 152] width 16 height 16
click at [24, 239] on div at bounding box center [24, 239] width 8 height 8
click at [260, 396] on div "Undo" at bounding box center [266, 474] width 17 height 7
click at [259, 396] on div "Undo" at bounding box center [260, 475] width 41 height 16
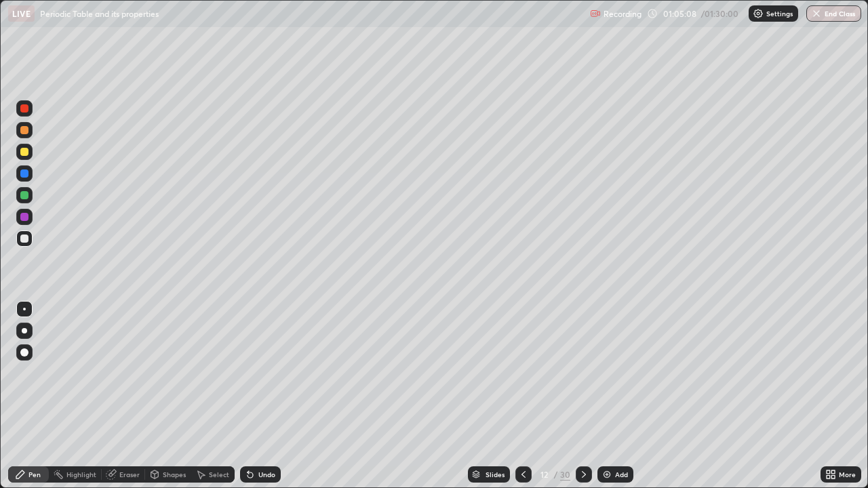
click at [262, 396] on div "Undo" at bounding box center [260, 475] width 41 height 16
click at [264, 396] on div "Undo" at bounding box center [260, 475] width 41 height 16
click at [263, 396] on div "Undo" at bounding box center [260, 475] width 41 height 16
click at [22, 200] on div at bounding box center [24, 195] width 16 height 16
click at [22, 145] on div at bounding box center [24, 152] width 16 height 16
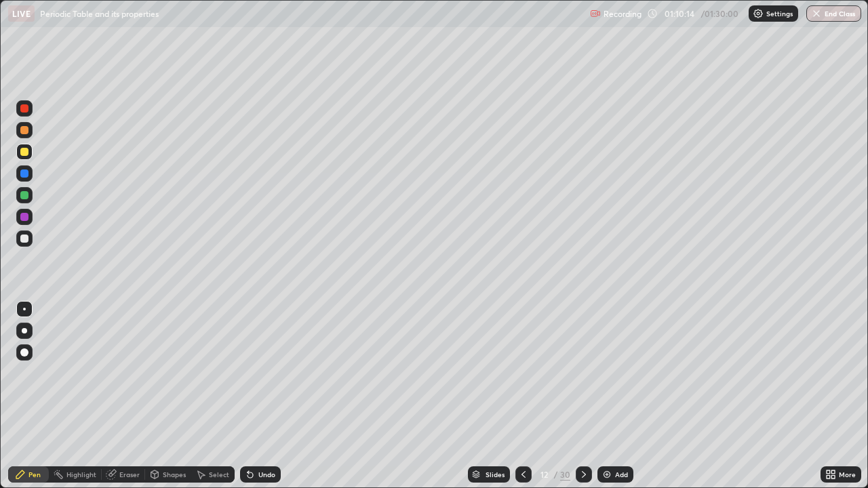
click at [523, 396] on icon at bounding box center [523, 474] width 11 height 11
click at [522, 396] on icon at bounding box center [523, 474] width 11 height 11
click at [524, 396] on icon at bounding box center [523, 474] width 11 height 11
click at [522, 396] on icon at bounding box center [523, 474] width 11 height 11
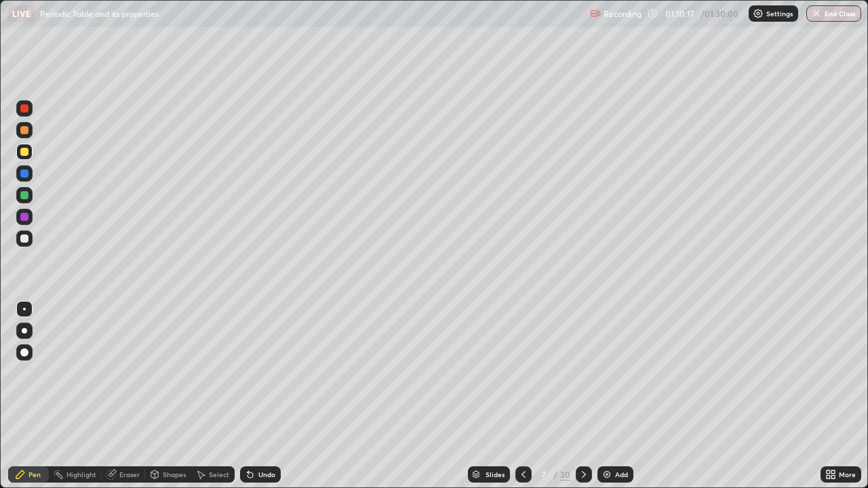
click at [583, 396] on icon at bounding box center [584, 474] width 4 height 7
click at [581, 396] on icon at bounding box center [584, 474] width 11 height 11
click at [582, 396] on icon at bounding box center [584, 474] width 11 height 11
click at [583, 396] on icon at bounding box center [584, 474] width 11 height 11
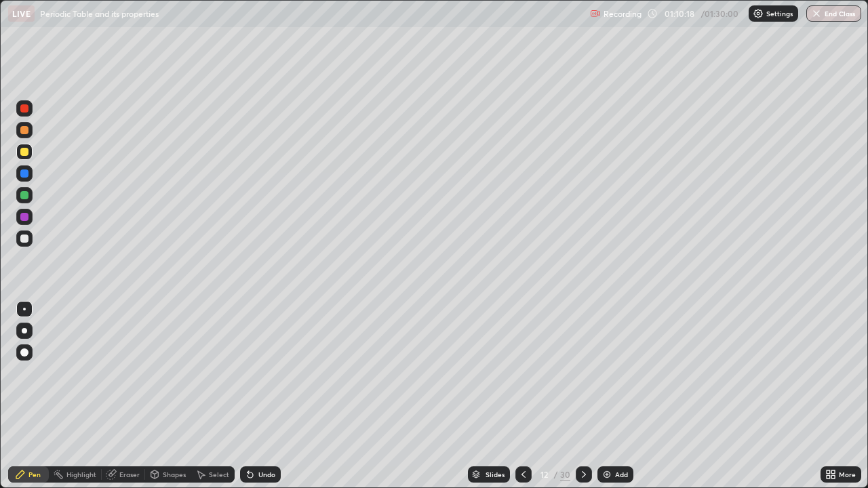
click at [583, 396] on icon at bounding box center [584, 474] width 11 height 11
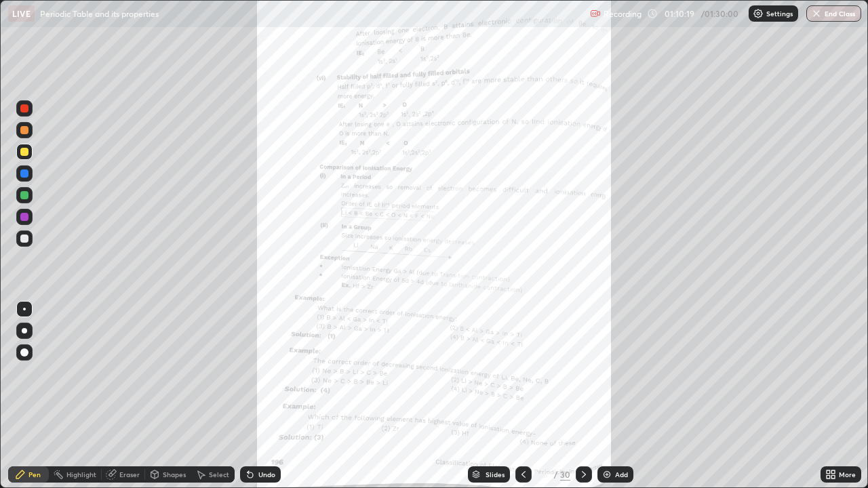
click at [583, 396] on icon at bounding box center [584, 474] width 11 height 11
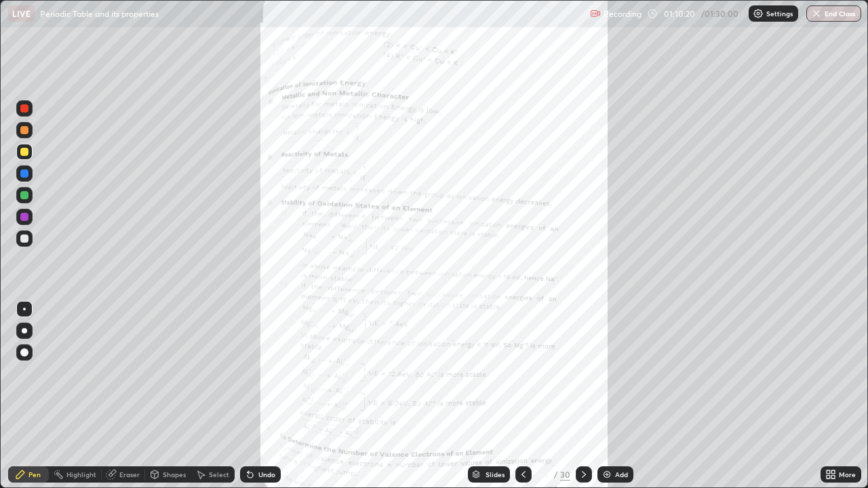
click at [527, 396] on icon at bounding box center [523, 474] width 11 height 11
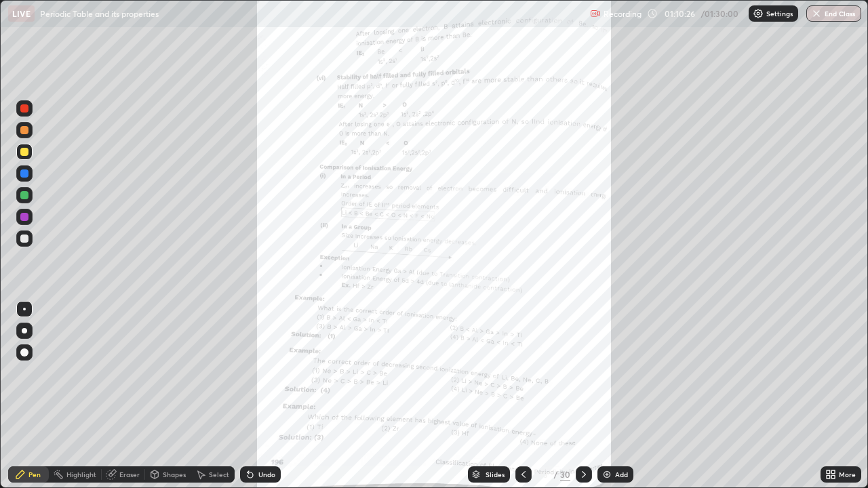
click at [576, 396] on div at bounding box center [584, 475] width 16 height 16
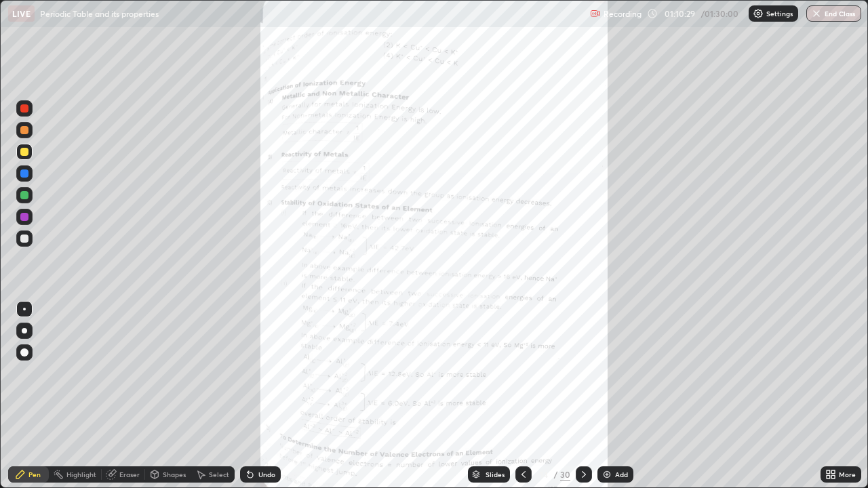
click at [583, 396] on icon at bounding box center [584, 474] width 11 height 11
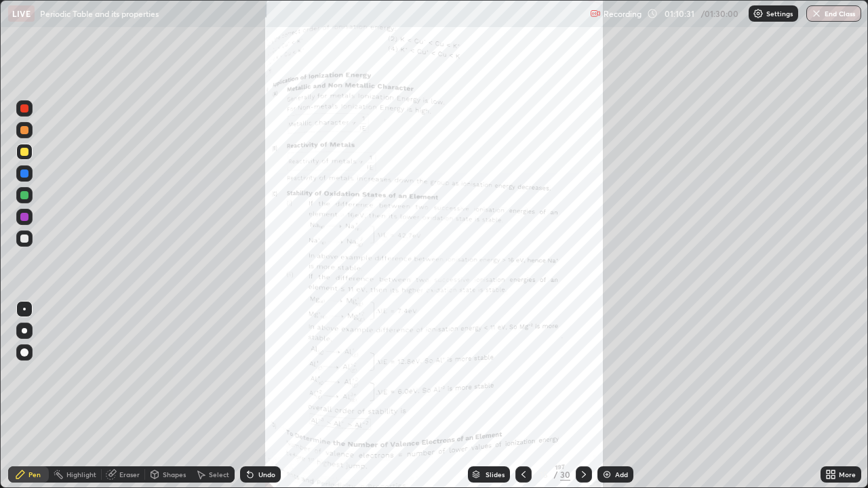
click at [583, 396] on icon at bounding box center [584, 474] width 11 height 11
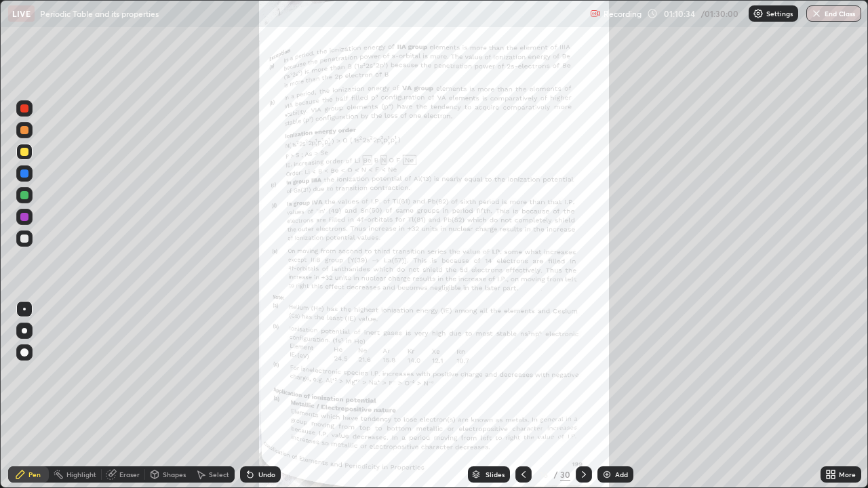
click at [591, 396] on div at bounding box center [584, 475] width 16 height 16
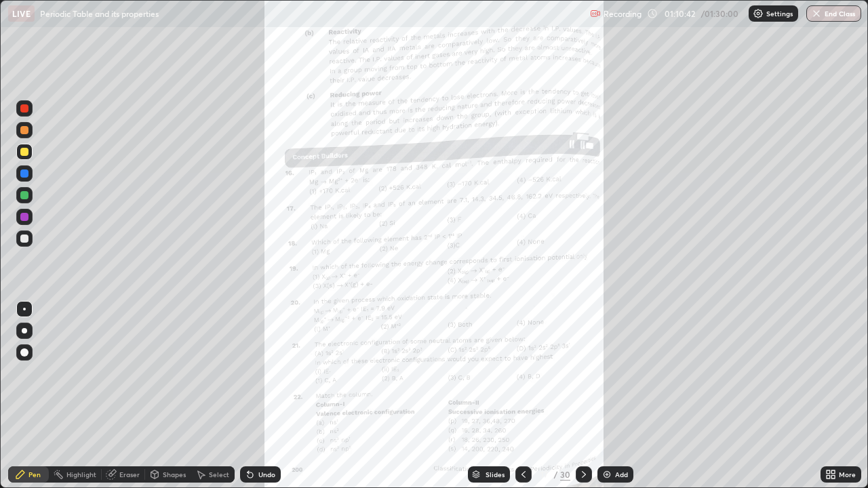
click at [828, 396] on icon at bounding box center [828, 472] width 3 height 3
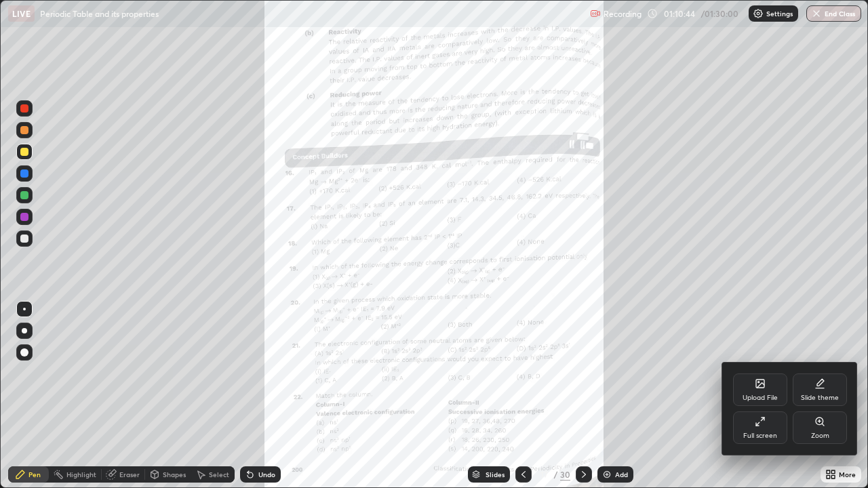
click at [774, 396] on div "Full screen" at bounding box center [760, 428] width 54 height 33
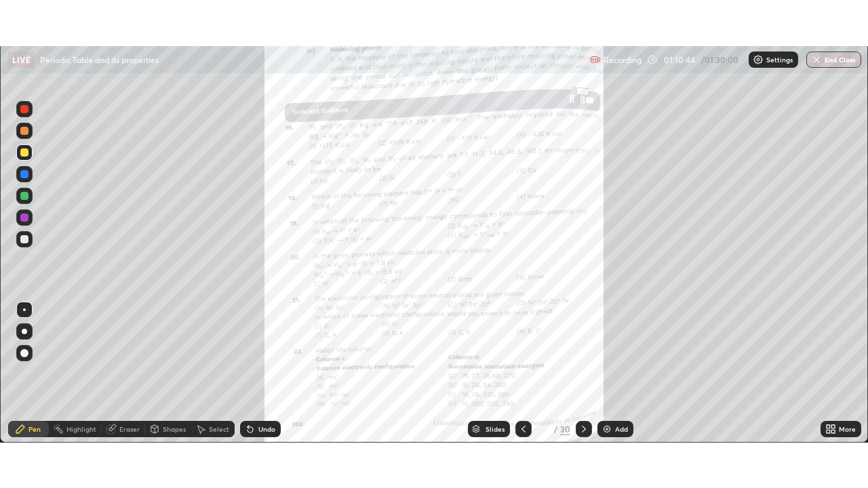
scroll to position [67439, 66967]
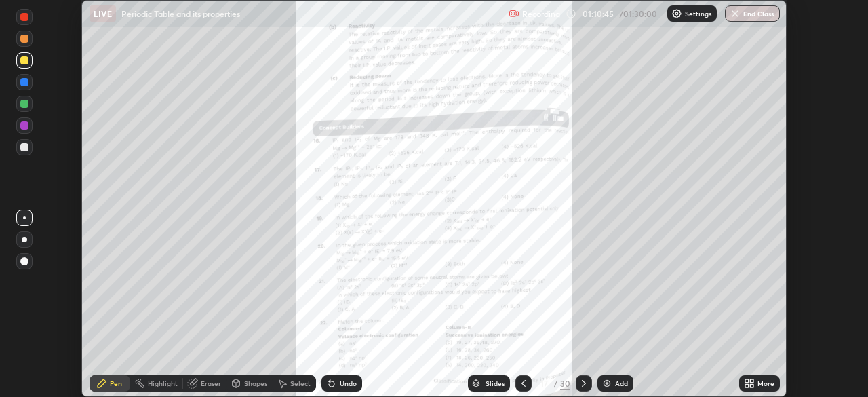
click at [761, 376] on div "More" at bounding box center [759, 383] width 41 height 16
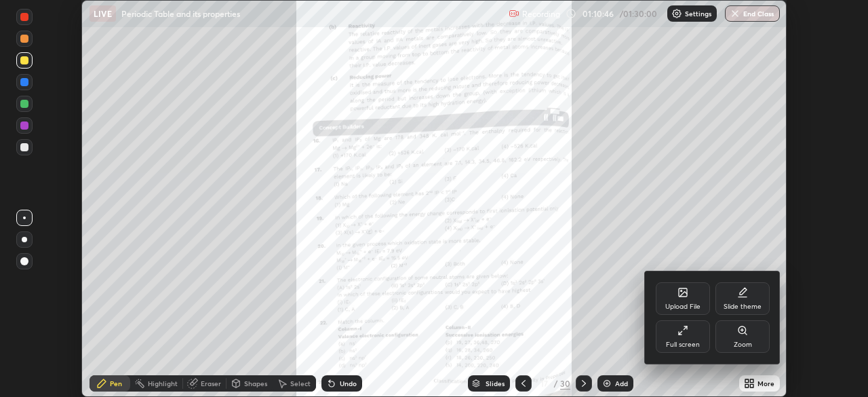
click at [693, 333] on div "Full screen" at bounding box center [683, 336] width 54 height 33
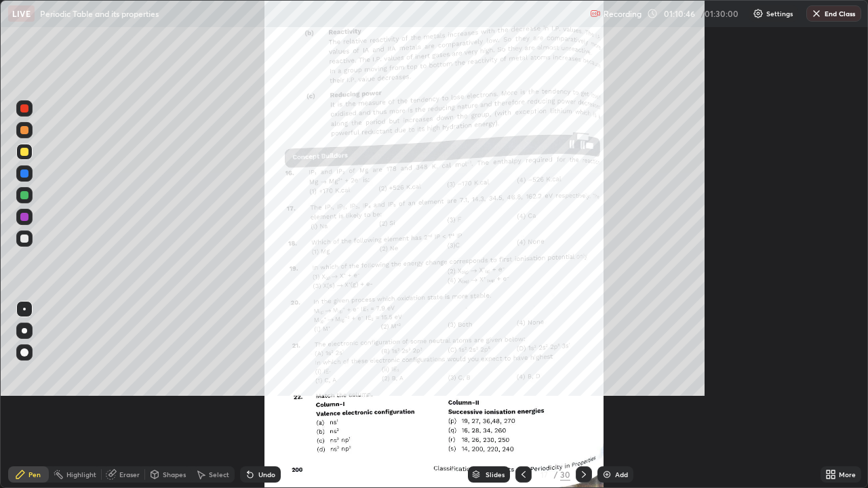
scroll to position [488, 868]
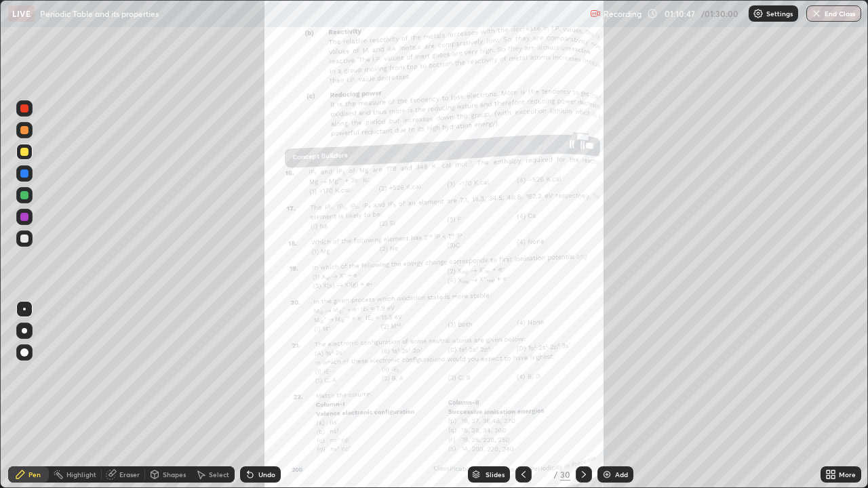
click at [842, 396] on div "More" at bounding box center [847, 474] width 17 height 7
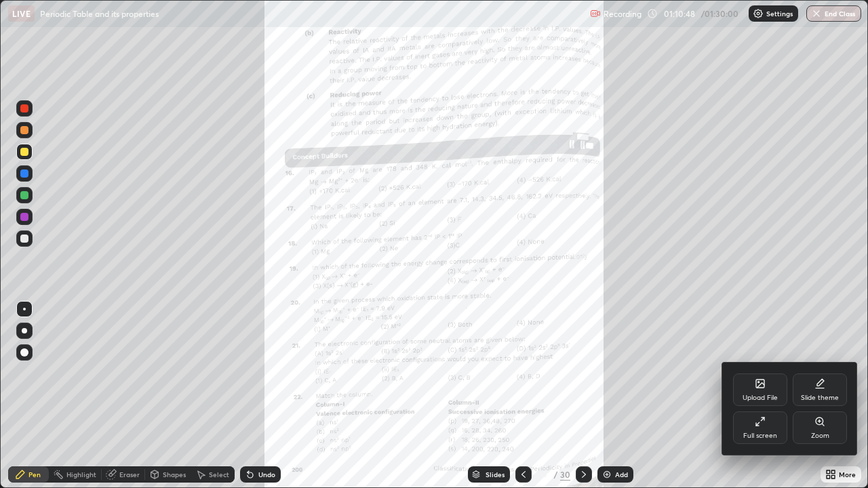
click at [829, 396] on div "Zoom" at bounding box center [820, 436] width 18 height 7
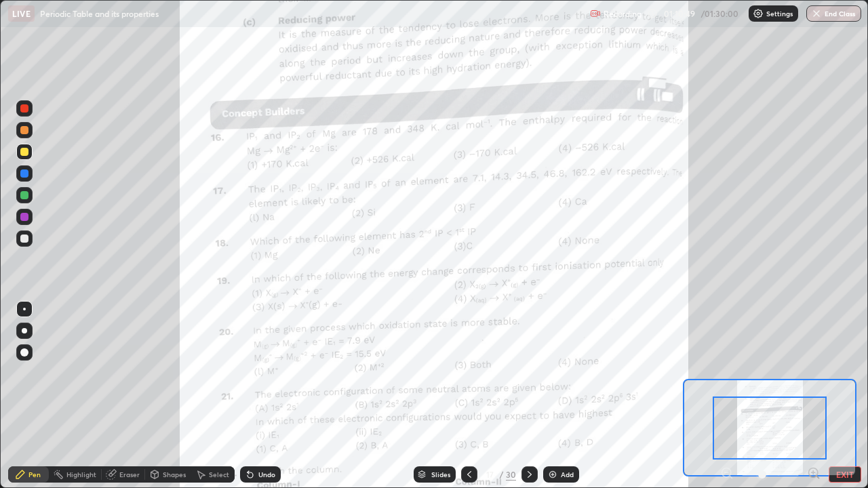
click at [814, 396] on icon at bounding box center [814, 474] width 14 height 14
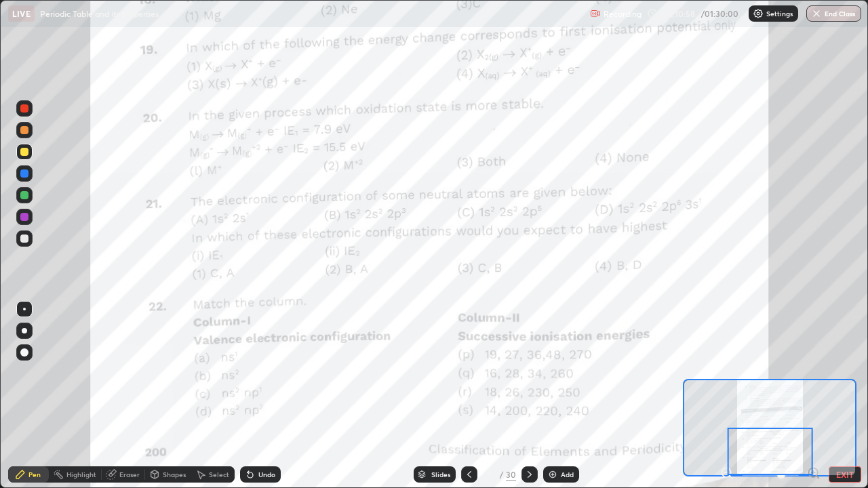
click at [26, 239] on div at bounding box center [24, 239] width 8 height 8
click at [31, 214] on div at bounding box center [24, 217] width 16 height 16
click at [813, 396] on icon at bounding box center [813, 473] width 3 height 0
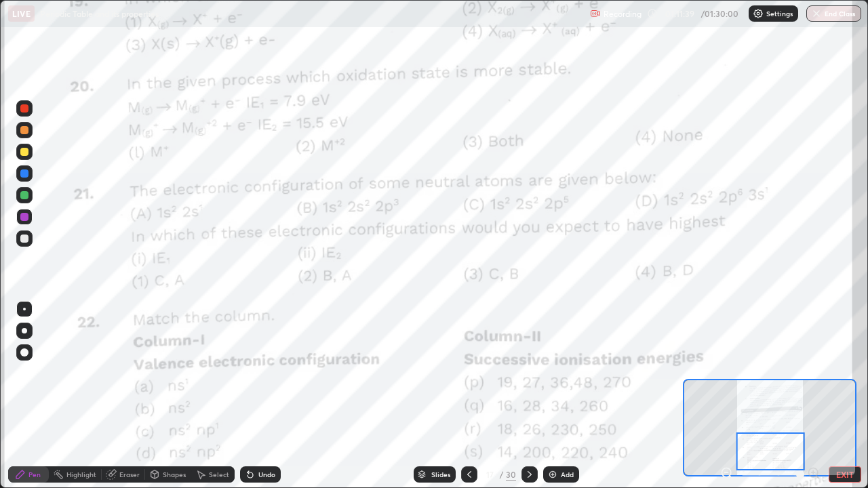
click at [727, 396] on icon at bounding box center [726, 473] width 3 height 0
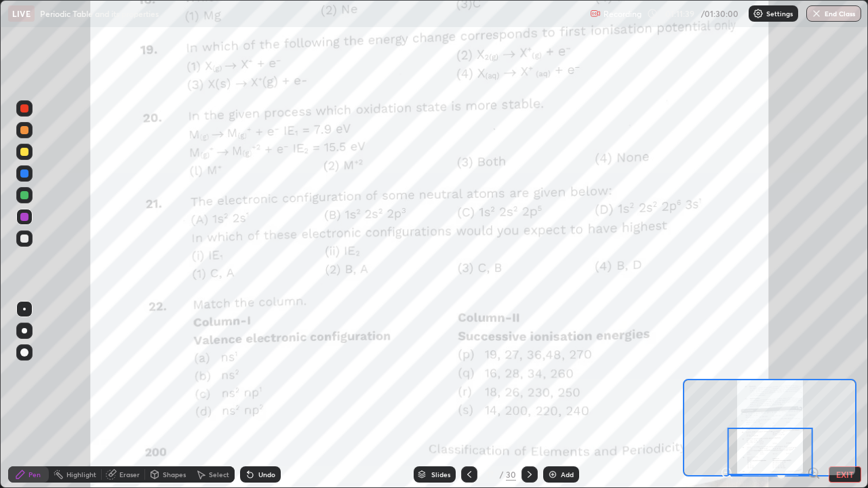
click at [727, 396] on icon at bounding box center [726, 473] width 3 height 0
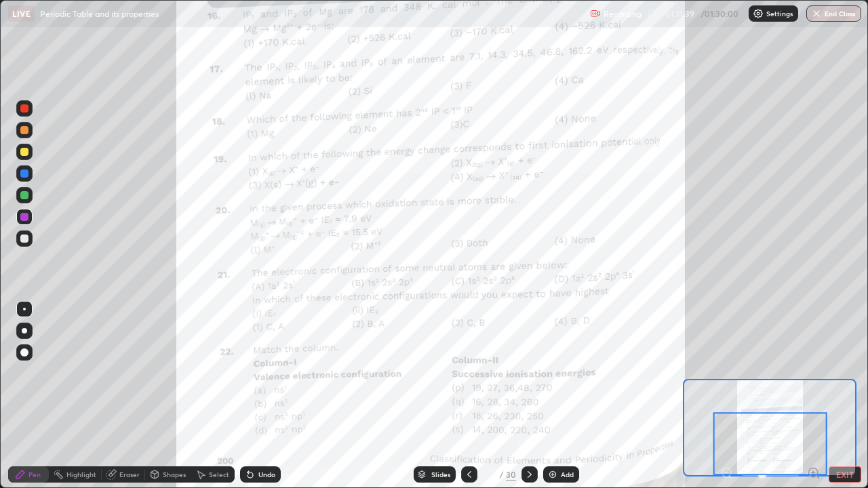
click at [718, 396] on div at bounding box center [771, 443] width 114 height 63
click at [723, 396] on div at bounding box center [771, 443] width 114 height 63
click at [529, 396] on div at bounding box center [530, 475] width 16 height 16
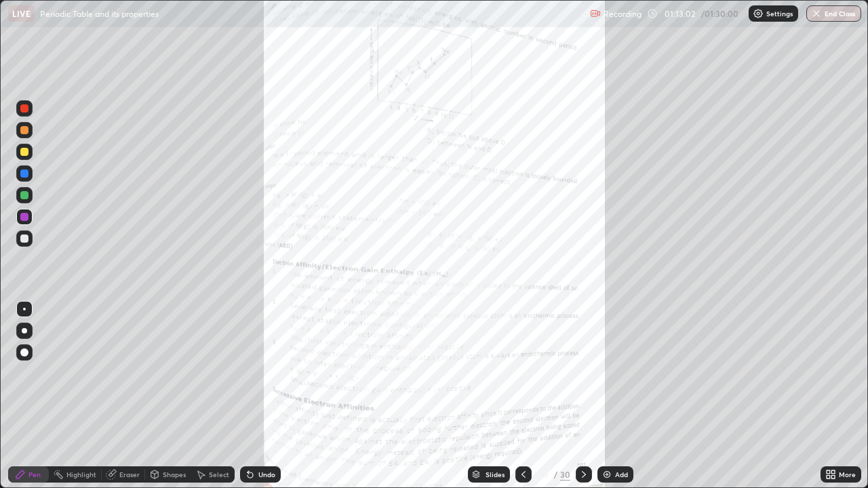
click at [606, 396] on img at bounding box center [607, 474] width 11 height 11
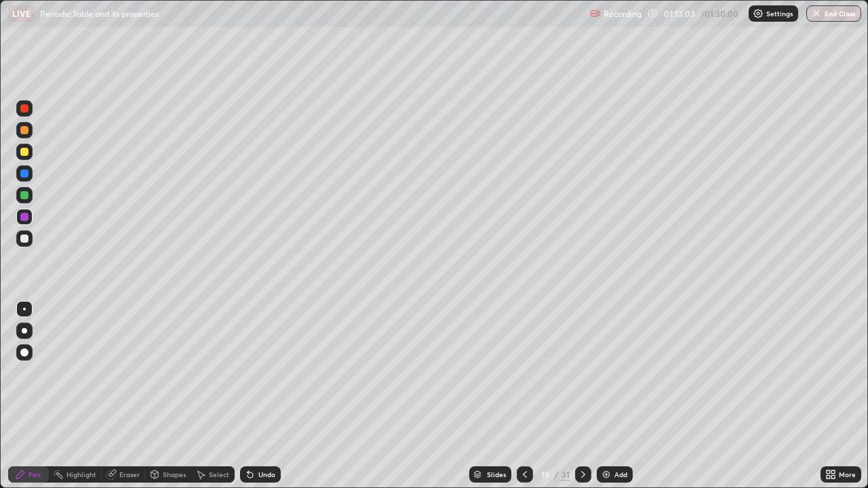
click at [530, 396] on div at bounding box center [525, 475] width 16 height 16
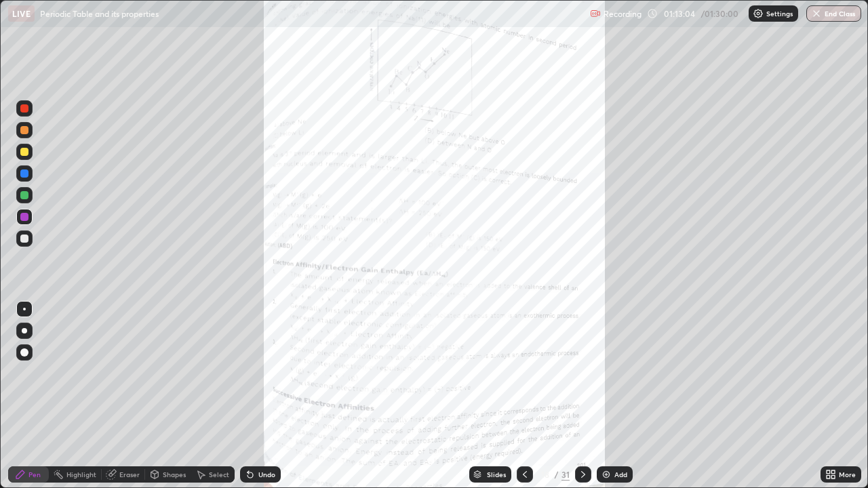
click at [834, 396] on icon at bounding box center [833, 477] width 3 height 3
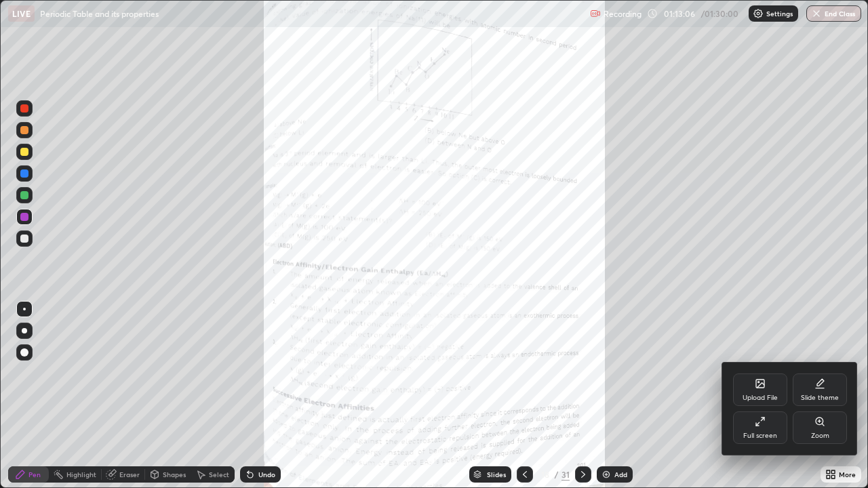
click at [815, 396] on div "Zoom" at bounding box center [820, 428] width 54 height 33
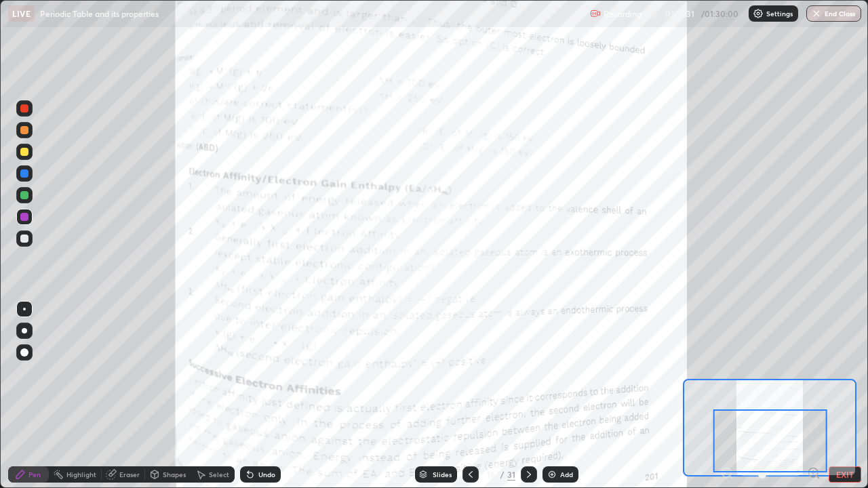
click at [521, 396] on div at bounding box center [529, 475] width 16 height 16
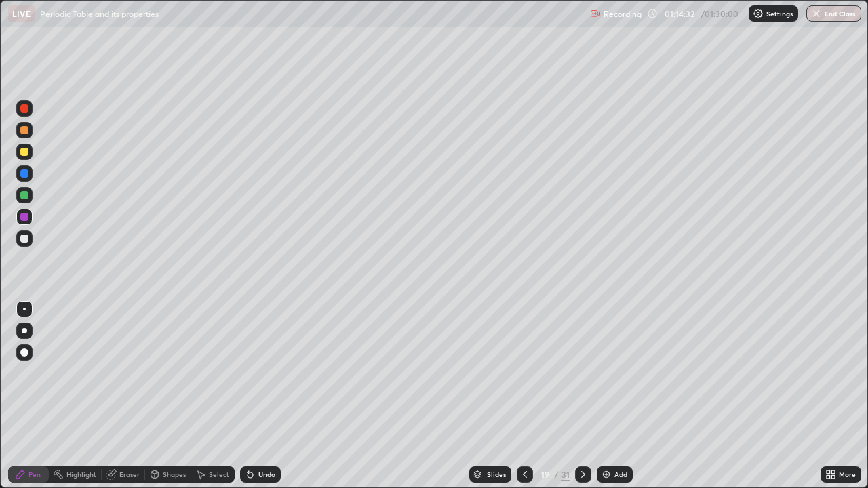
click at [22, 239] on div at bounding box center [24, 239] width 8 height 8
click at [581, 396] on icon at bounding box center [583, 474] width 11 height 11
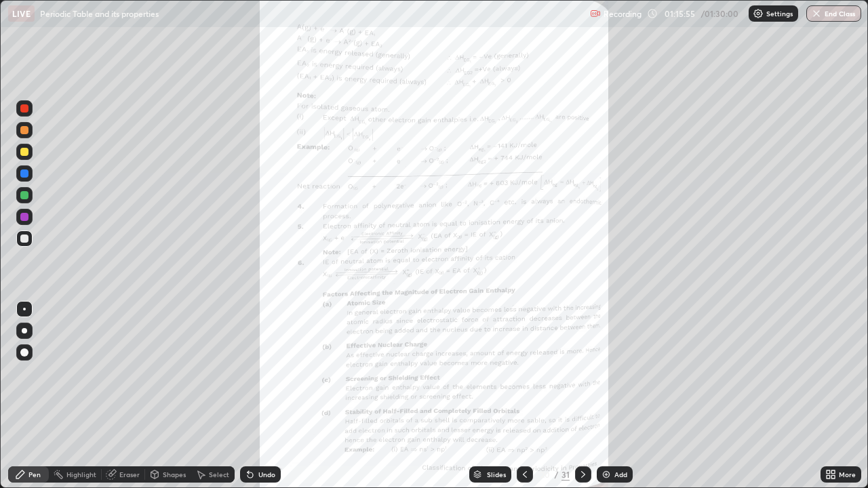
click at [524, 396] on icon at bounding box center [525, 474] width 11 height 11
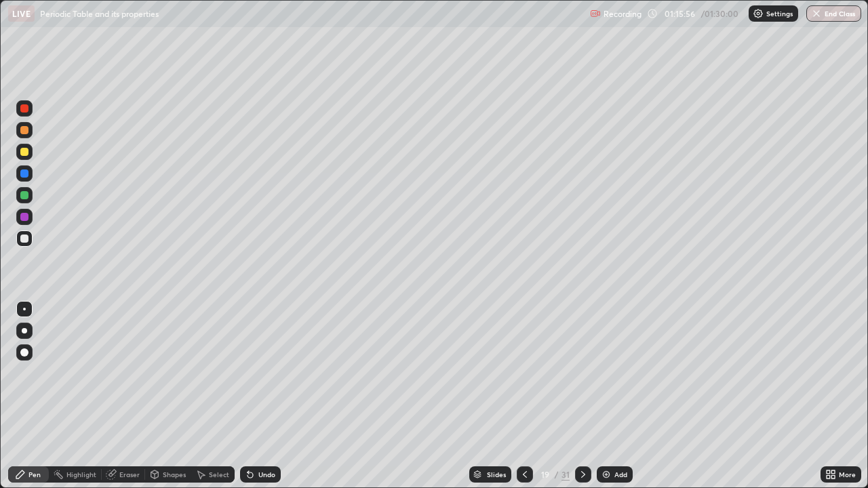
click at [608, 396] on img at bounding box center [606, 474] width 11 height 11
click at [17, 152] on div at bounding box center [24, 152] width 16 height 16
click at [28, 71] on div "Erase all" at bounding box center [24, 244] width 33 height 434
click at [20, 136] on div at bounding box center [24, 130] width 16 height 16
click at [23, 152] on div at bounding box center [24, 152] width 8 height 8
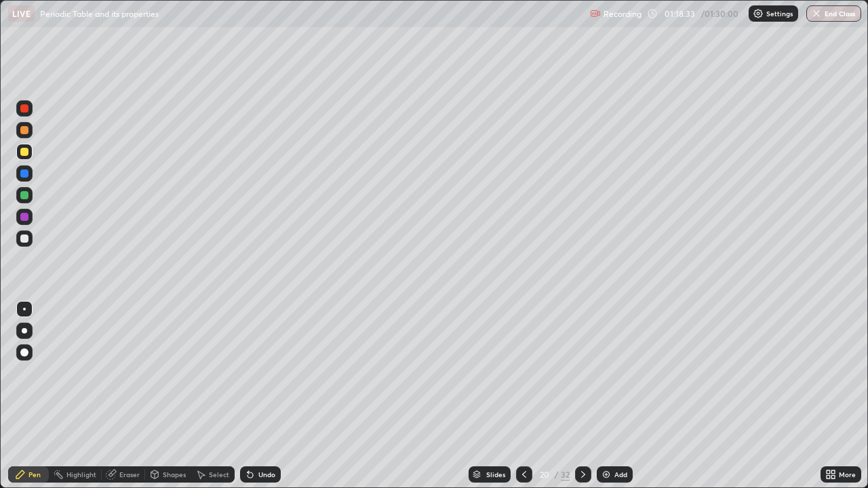
click at [521, 396] on icon at bounding box center [524, 474] width 11 height 11
click at [24, 109] on div at bounding box center [24, 108] width 8 height 8
click at [0, 175] on div "Setting up your live class" at bounding box center [434, 244] width 868 height 488
click at [583, 396] on icon at bounding box center [583, 474] width 11 height 11
click at [523, 396] on icon at bounding box center [524, 474] width 11 height 11
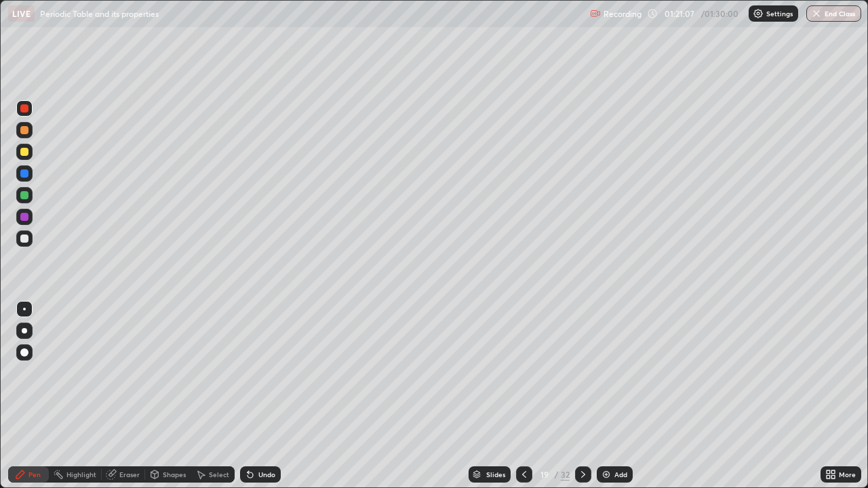
click at [0, 183] on div "Setting up your live class" at bounding box center [434, 244] width 868 height 488
click at [575, 396] on div at bounding box center [583, 475] width 16 height 16
click at [828, 17] on button "End Class" at bounding box center [834, 13] width 55 height 16
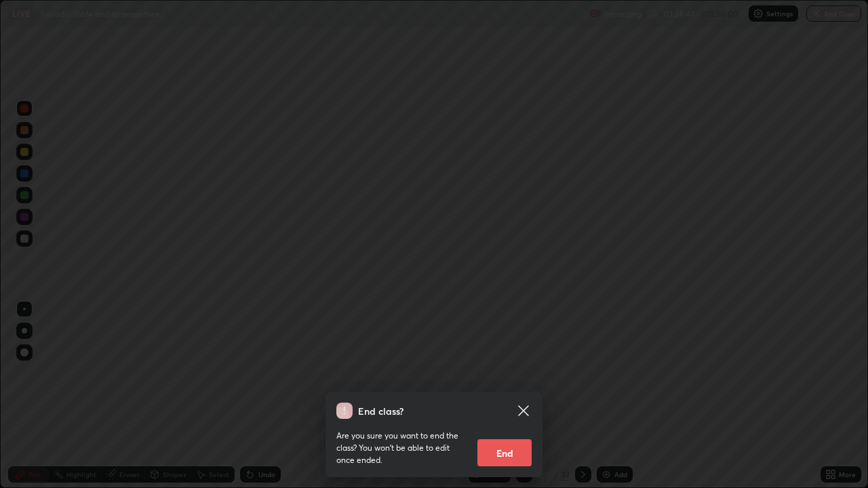
click at [448, 223] on div "End class? Are you sure you want to end the class? You won’t be able to edit on…" at bounding box center [434, 244] width 868 height 488
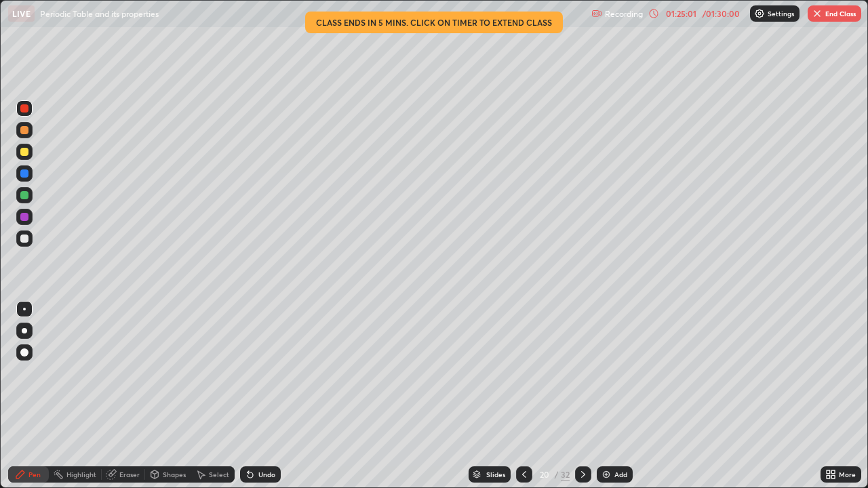
click at [843, 7] on button "End Class" at bounding box center [835, 13] width 54 height 16
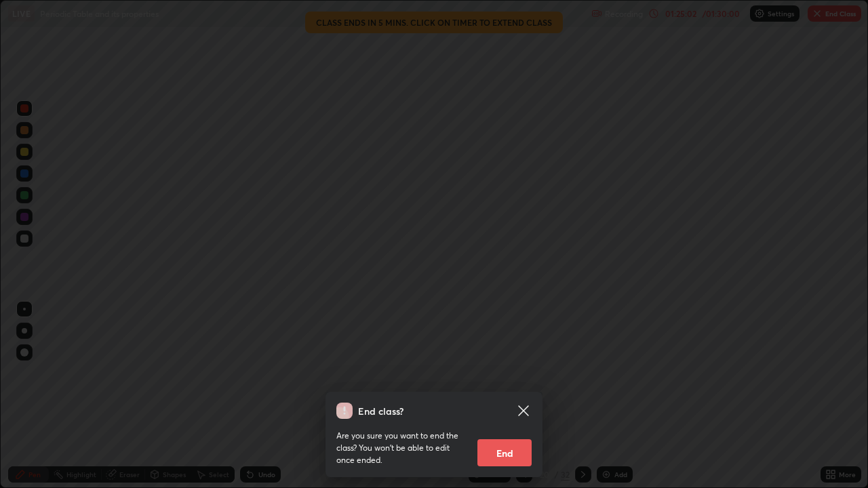
click at [497, 396] on button "End" at bounding box center [505, 453] width 54 height 27
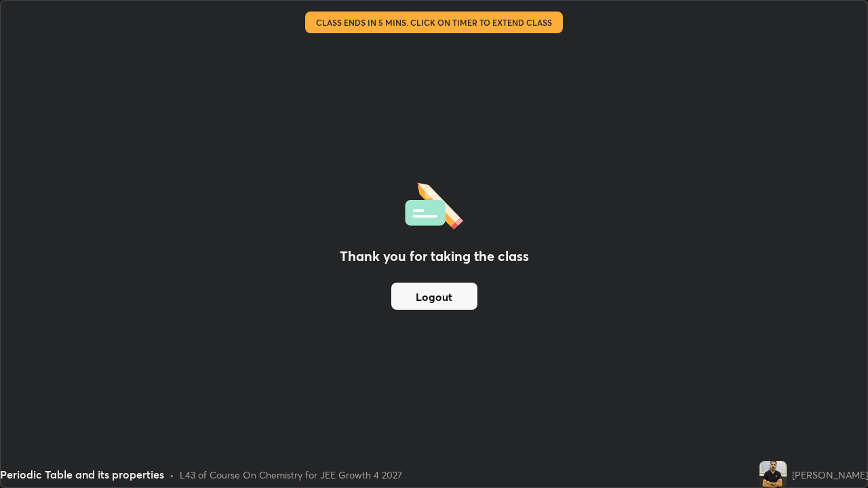
click at [403, 292] on button "Logout" at bounding box center [434, 296] width 86 height 27
